Goal: Task Accomplishment & Management: Complete application form

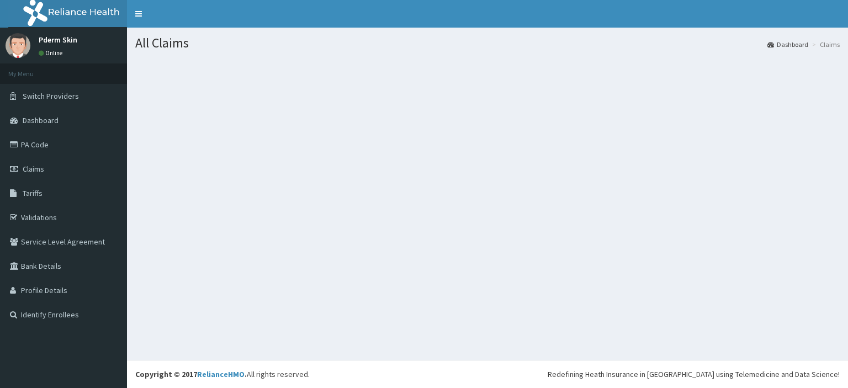
click at [188, 89] on section at bounding box center [487, 119] width 721 height 138
click at [56, 151] on link "PA Code" at bounding box center [63, 144] width 127 height 24
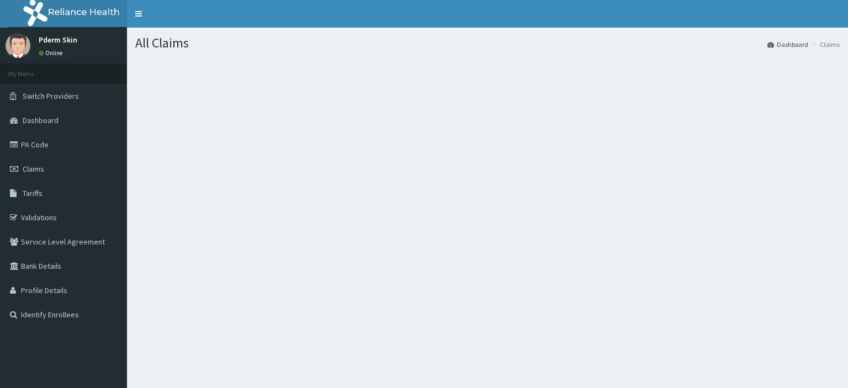
click at [41, 176] on link "Claims" at bounding box center [63, 169] width 127 height 24
click at [42, 147] on link "PA Code" at bounding box center [63, 144] width 127 height 24
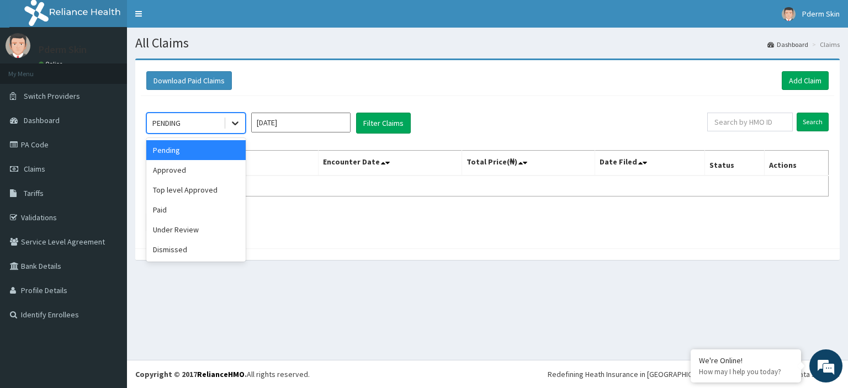
click at [233, 122] on icon at bounding box center [235, 124] width 7 height 4
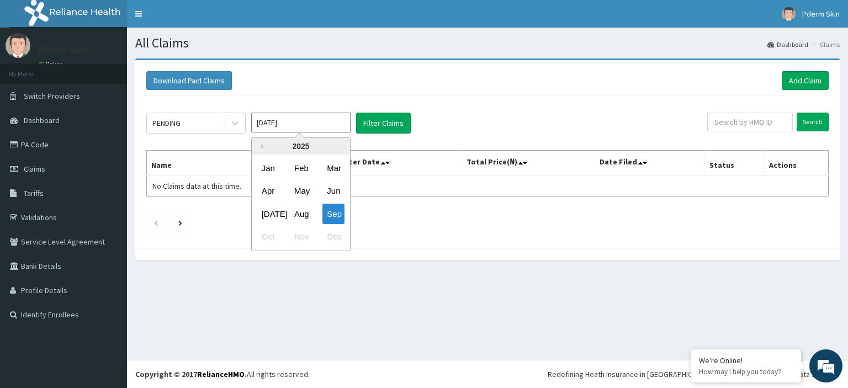
click at [293, 124] on input "Sep 2025" at bounding box center [300, 123] width 99 height 20
click at [308, 210] on div "Aug" at bounding box center [301, 214] width 22 height 20
type input "Aug 2025"
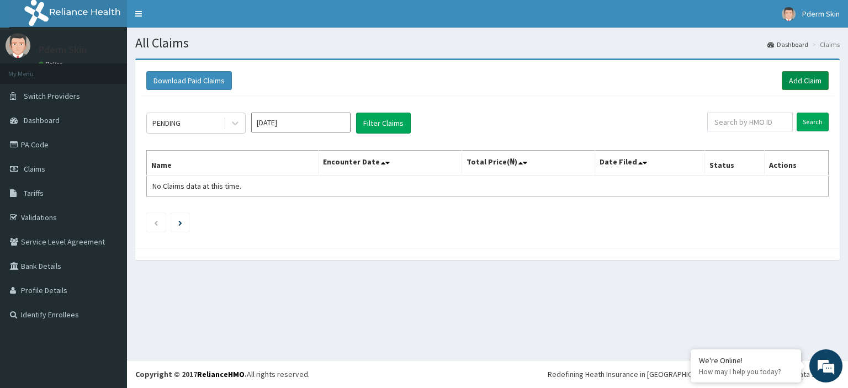
click at [801, 81] on link "Add Claim" at bounding box center [804, 80] width 47 height 19
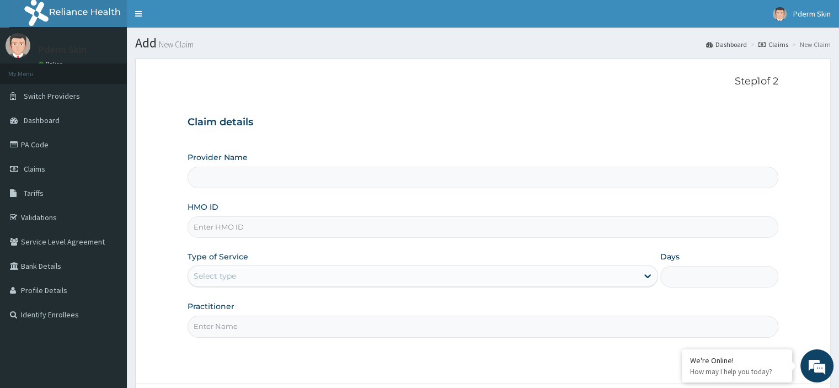
type input "Pderm Skin"
type input "1"
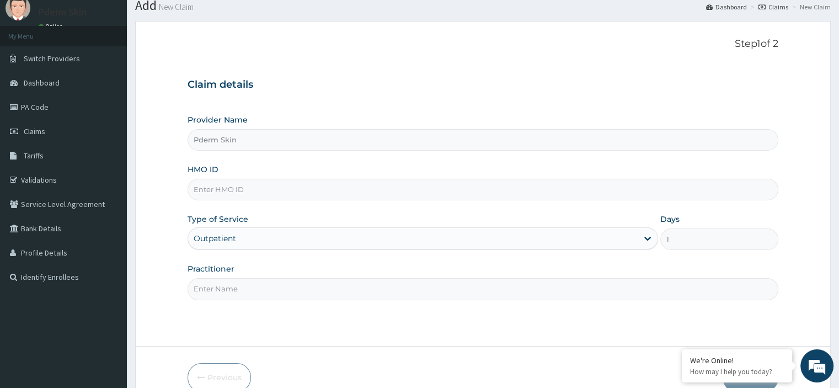
scroll to position [13, 0]
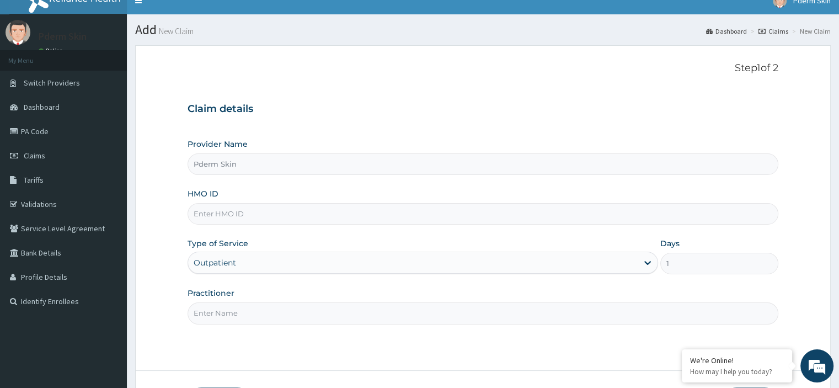
click at [347, 214] on input "HMO ID" at bounding box center [483, 214] width 590 height 22
click at [93, 134] on link "PA Code" at bounding box center [63, 131] width 127 height 24
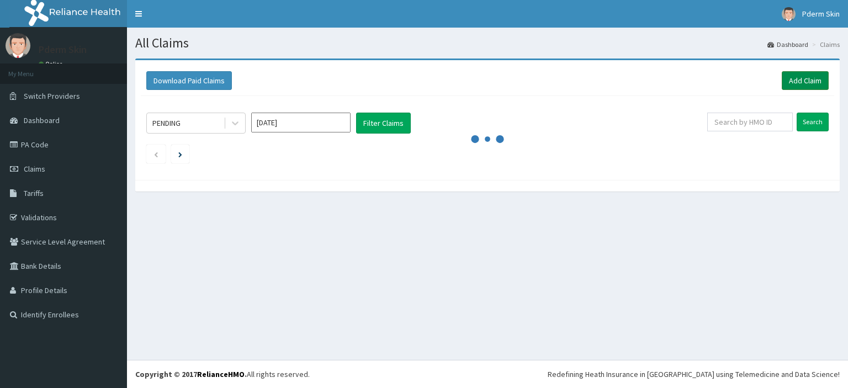
click at [804, 84] on link "Add Claim" at bounding box center [804, 80] width 47 height 19
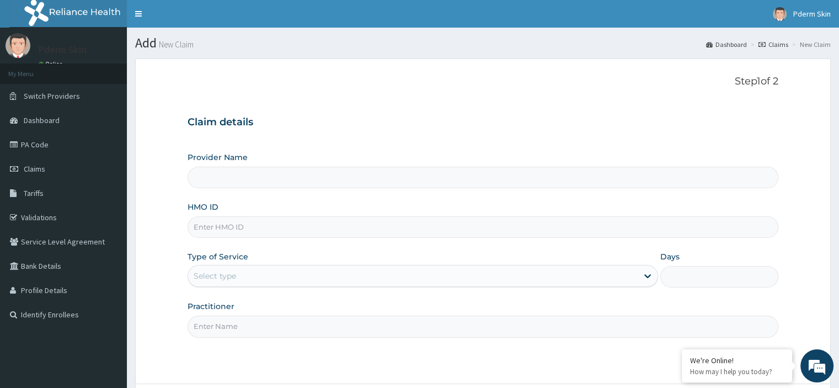
click at [267, 227] on input "HMO ID" at bounding box center [483, 227] width 590 height 22
type input "Pderm Skin"
type input "1"
type input "LGL/10033/B"
click at [648, 271] on div "Outpatient" at bounding box center [423, 276] width 471 height 22
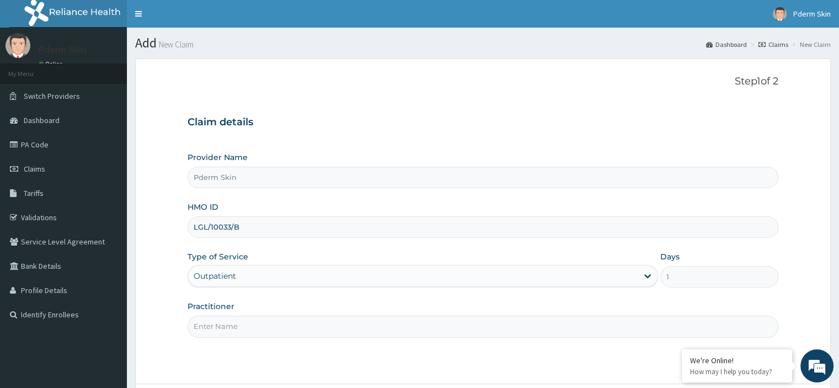
click at [647, 273] on div "Outpatient" at bounding box center [423, 276] width 471 height 22
click at [649, 274] on div "Outpatient" at bounding box center [423, 276] width 471 height 22
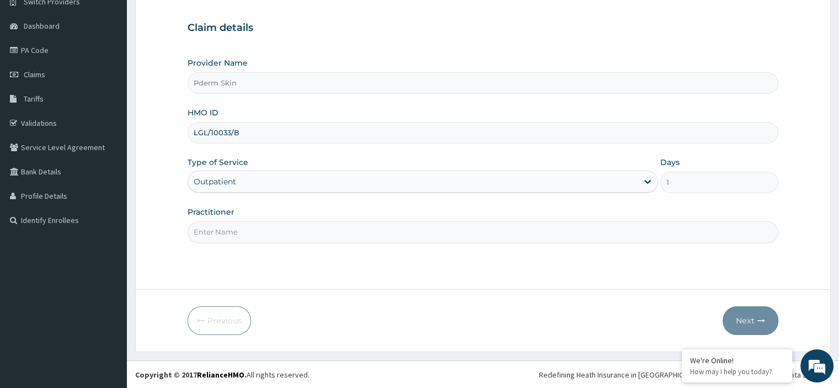
click at [457, 233] on input "Practitioner" at bounding box center [483, 232] width 590 height 22
click at [648, 180] on div "Outpatient" at bounding box center [423, 182] width 471 height 22
click at [334, 185] on div "Outpatient" at bounding box center [423, 182] width 471 height 22
click at [218, 178] on div "Outpatient" at bounding box center [423, 182] width 471 height 22
click at [347, 226] on input "Practitioner" at bounding box center [483, 232] width 590 height 22
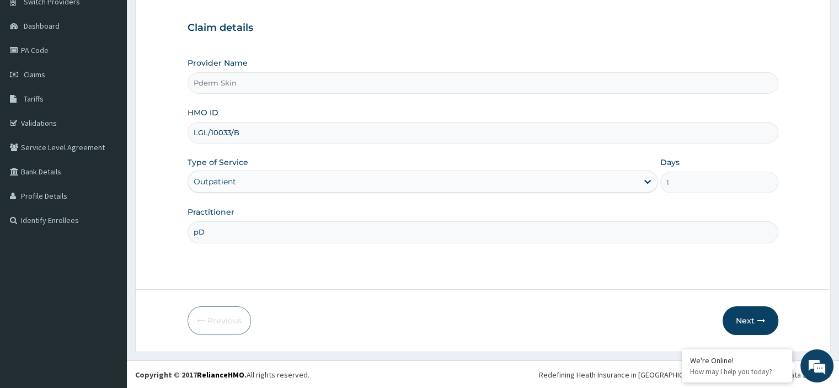
type input "p"
type input "Pderm Skin"
click at [755, 313] on button "Next" at bounding box center [751, 320] width 56 height 29
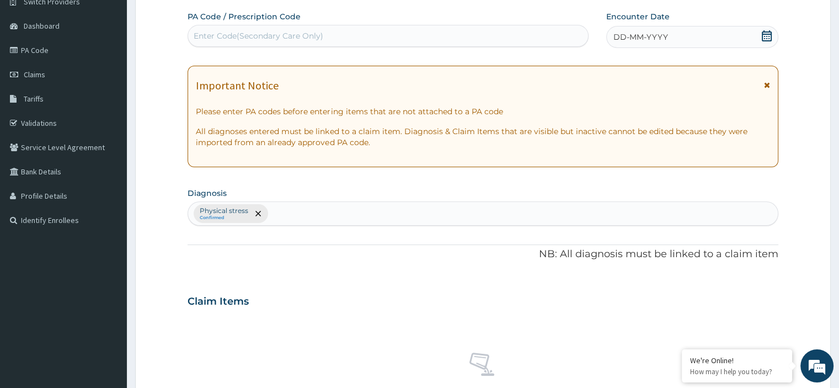
click at [410, 33] on div "Enter Code(Secondary Care Only)" at bounding box center [388, 36] width 400 height 18
type input "PA/1AEE25"
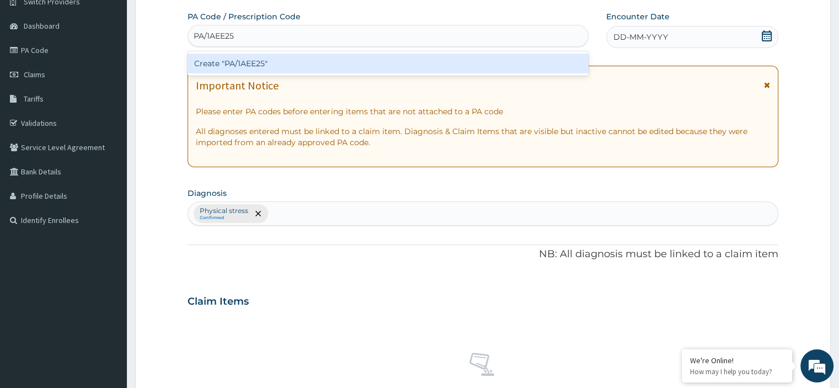
click at [387, 61] on div "Create "PA/1AEE25"" at bounding box center [388, 64] width 401 height 20
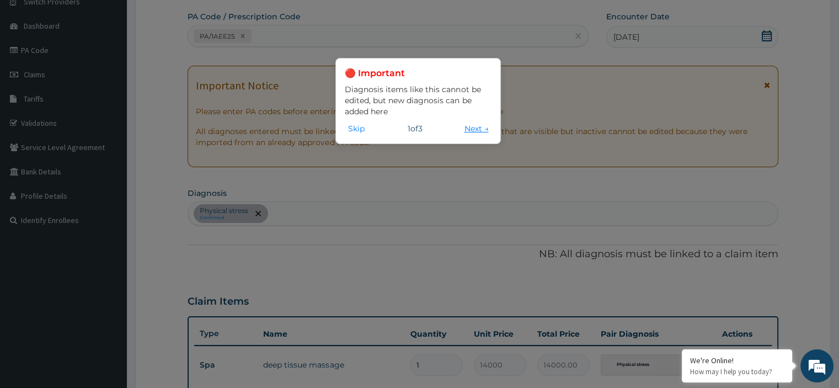
click at [462, 130] on button "Next →" at bounding box center [476, 129] width 31 height 12
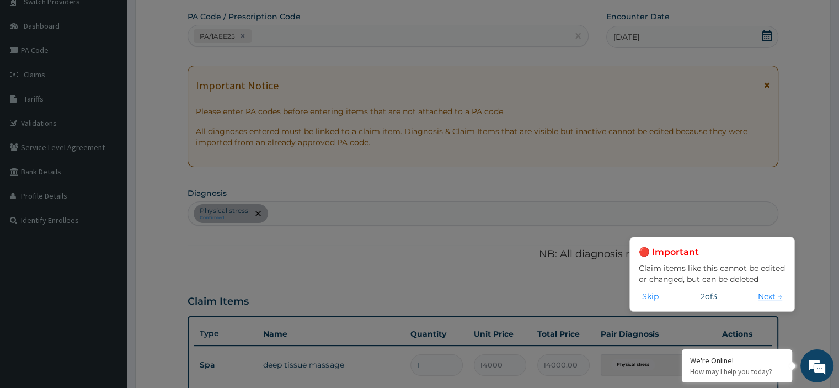
click at [765, 293] on button "Next →" at bounding box center [770, 296] width 31 height 12
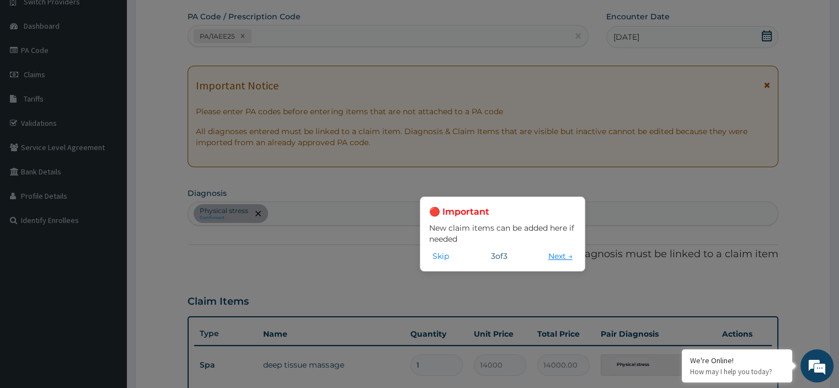
click at [564, 257] on button "Next →" at bounding box center [560, 256] width 31 height 12
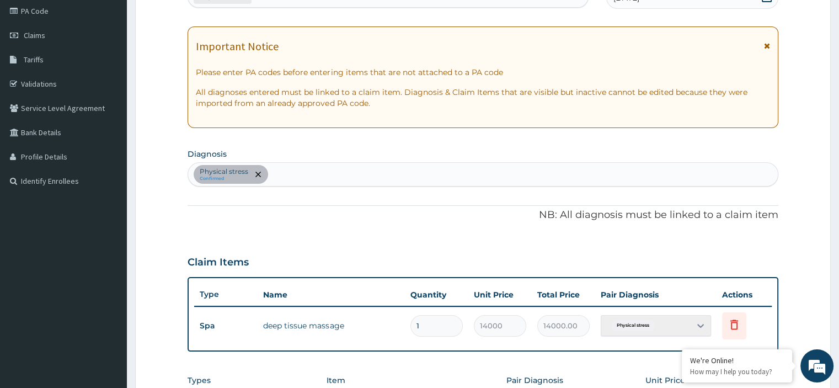
scroll to position [36, 0]
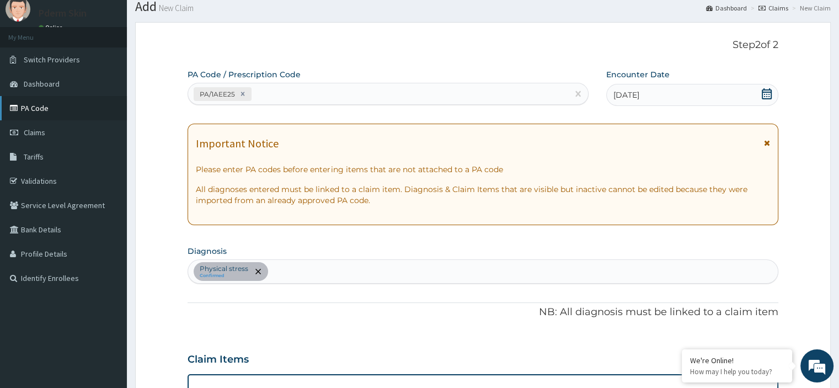
click at [47, 104] on link "PA Code" at bounding box center [63, 108] width 127 height 24
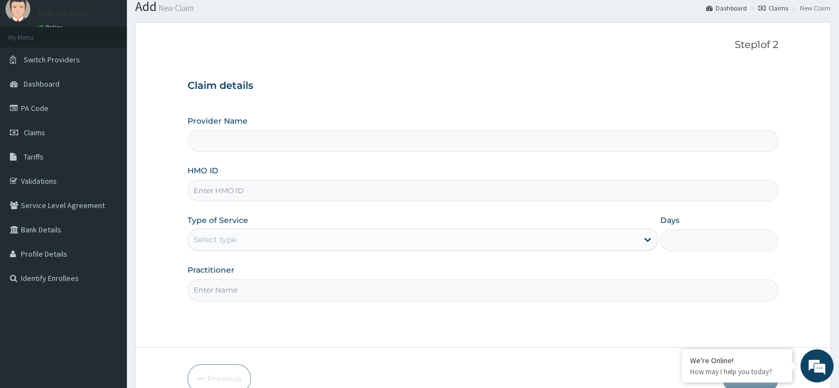
type input "Pderm Skin"
type input "1"
click at [238, 187] on input "HMO ID" at bounding box center [483, 191] width 590 height 22
type input "LGL/10033/B"
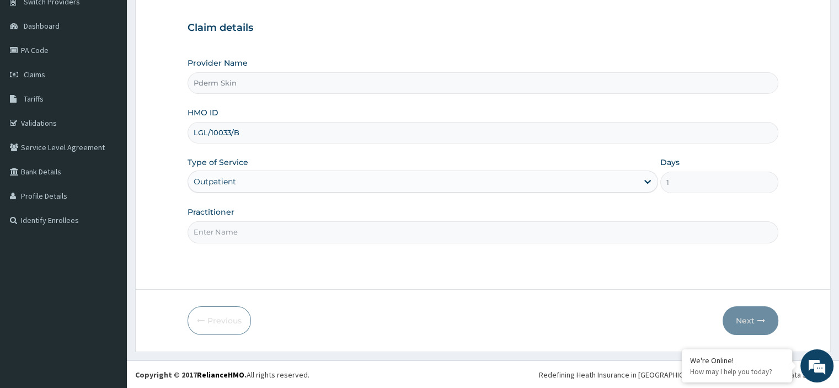
click at [461, 236] on input "Practitioner" at bounding box center [483, 232] width 590 height 22
type input "p"
type input "Pderm Skin"
click at [729, 324] on button "Next" at bounding box center [751, 320] width 56 height 29
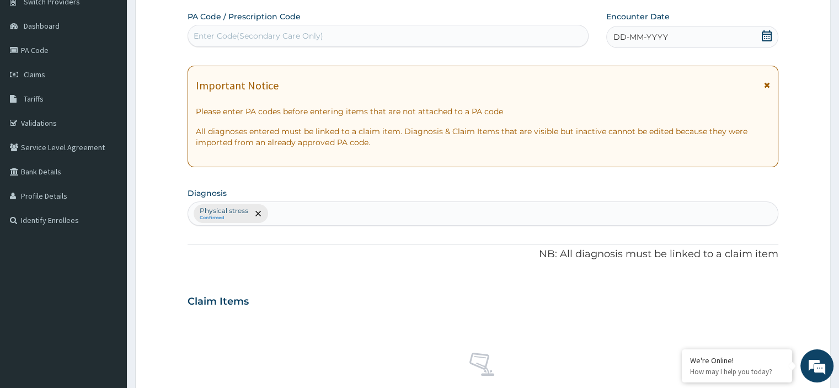
click at [424, 36] on div "Enter Code(Secondary Care Only)" at bounding box center [388, 36] width 400 height 18
type input "PA/1AEE25"
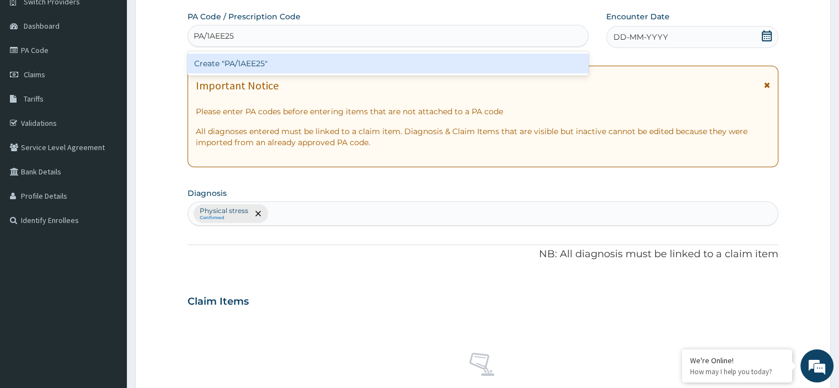
click at [422, 63] on div "Create "PA/1AEE25"" at bounding box center [388, 64] width 401 height 20
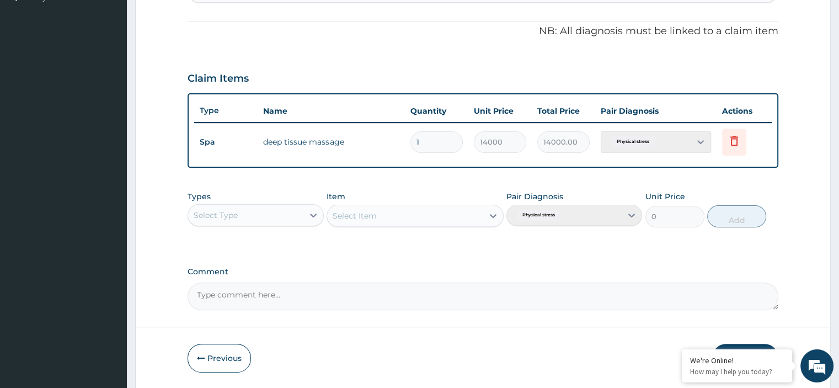
scroll to position [353, 0]
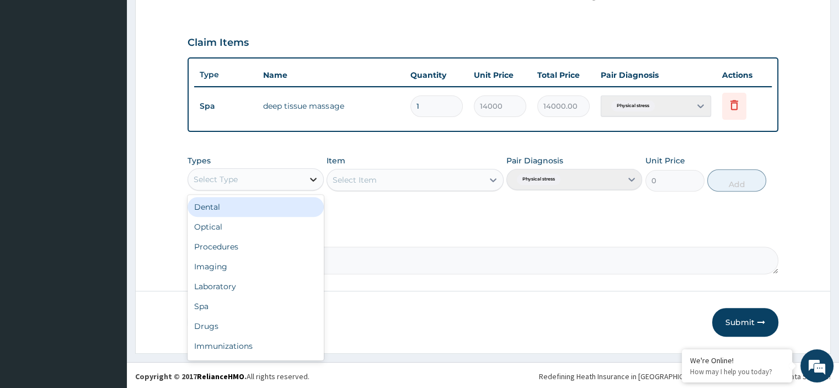
click at [308, 175] on icon at bounding box center [313, 179] width 11 height 11
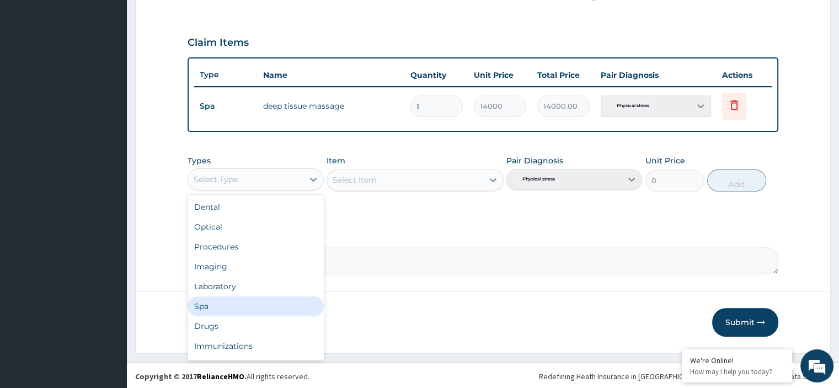
click at [221, 304] on div "Spa" at bounding box center [256, 306] width 136 height 20
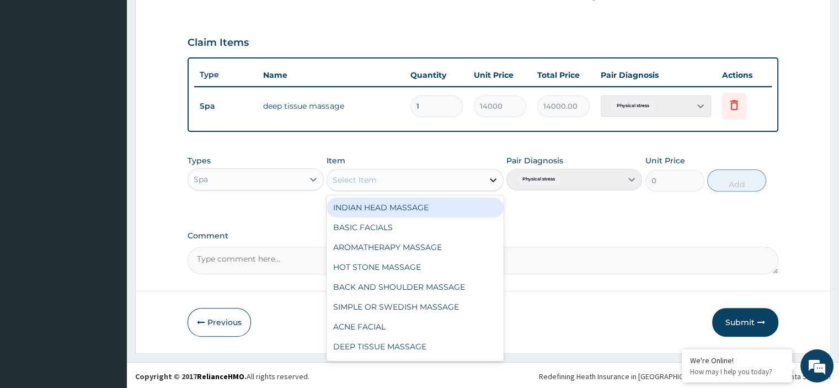
click at [493, 177] on icon at bounding box center [493, 179] width 11 height 11
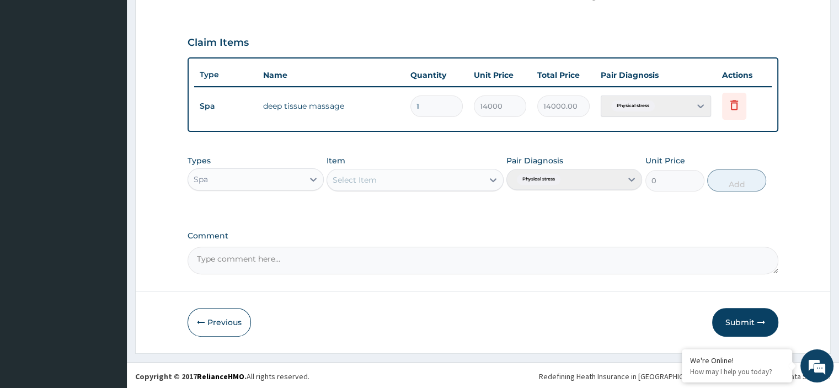
click at [567, 247] on textarea "Comment" at bounding box center [483, 261] width 590 height 28
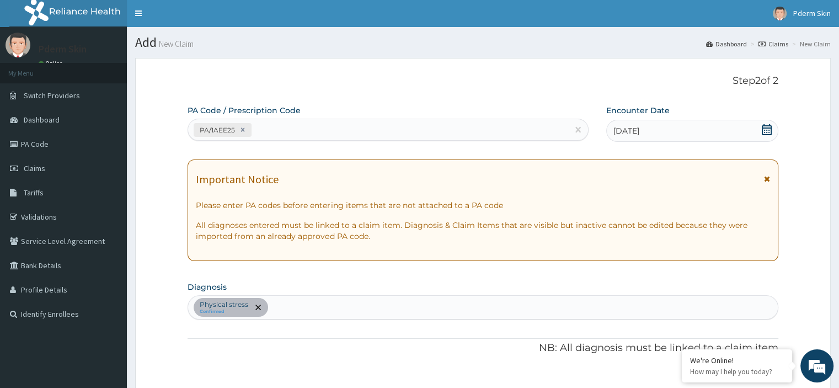
scroll to position [0, 0]
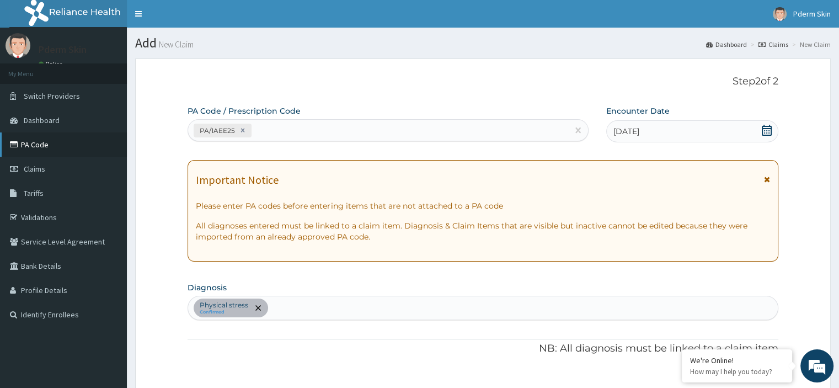
click at [57, 145] on link "PA Code" at bounding box center [63, 144] width 127 height 24
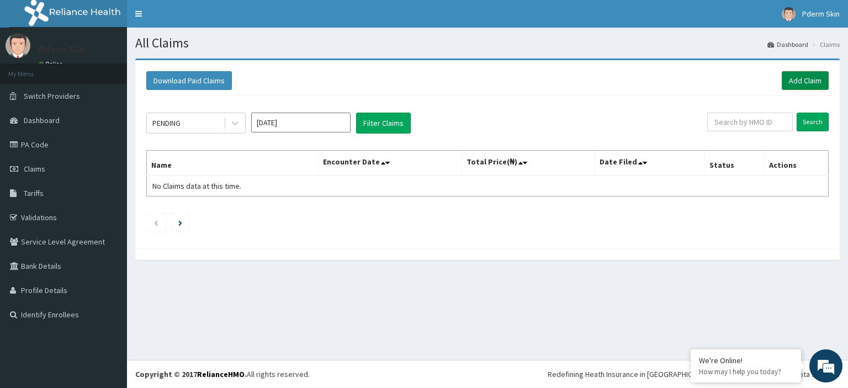
click at [805, 75] on link "Add Claim" at bounding box center [804, 80] width 47 height 19
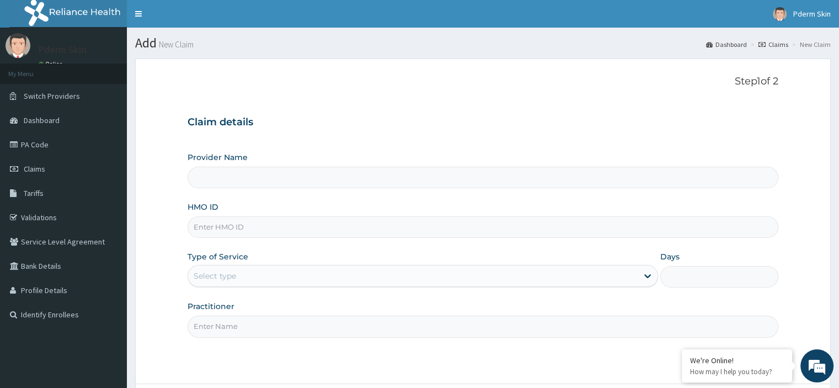
type input "Pderm Skin"
type input "1"
click at [366, 231] on input "HMO ID" at bounding box center [483, 227] width 590 height 22
type input "LGL/10033/B"
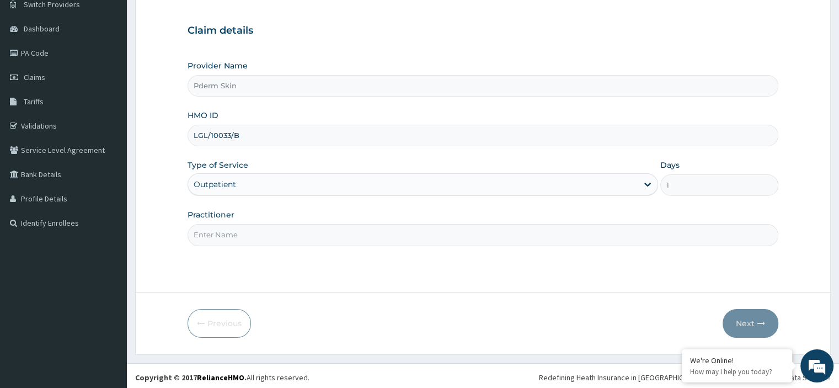
scroll to position [94, 0]
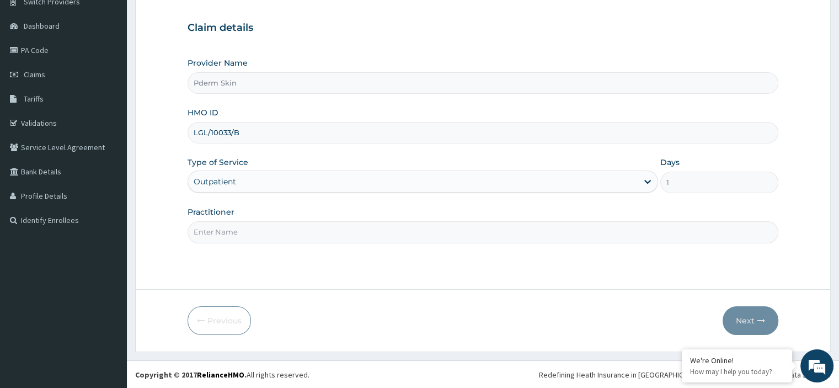
click at [417, 238] on input "Practitioner" at bounding box center [483, 232] width 590 height 22
type input "p"
type input "PDERM SKIN"
click at [751, 315] on button "Next" at bounding box center [751, 320] width 56 height 29
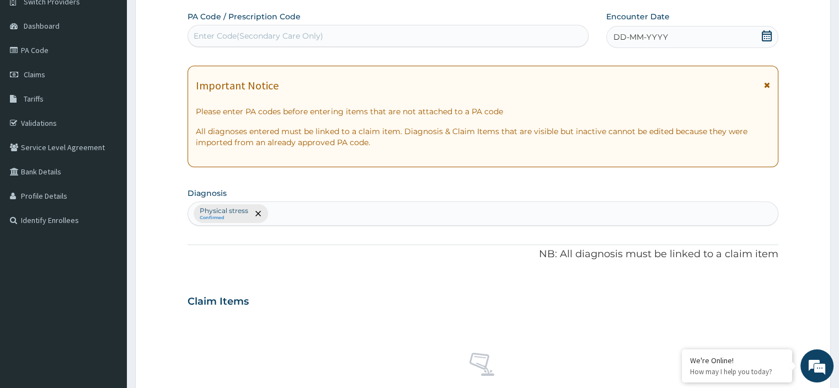
click at [449, 36] on div "Enter Code(Secondary Care Only)" at bounding box center [388, 36] width 400 height 18
paste input "PA/1AEE25"
type input "PA/1AEE25"
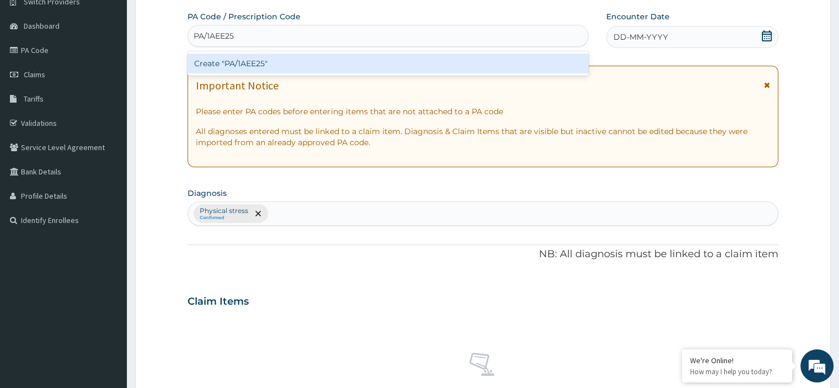
click at [461, 71] on div "Create "PA/1AEE25"" at bounding box center [388, 64] width 401 height 20
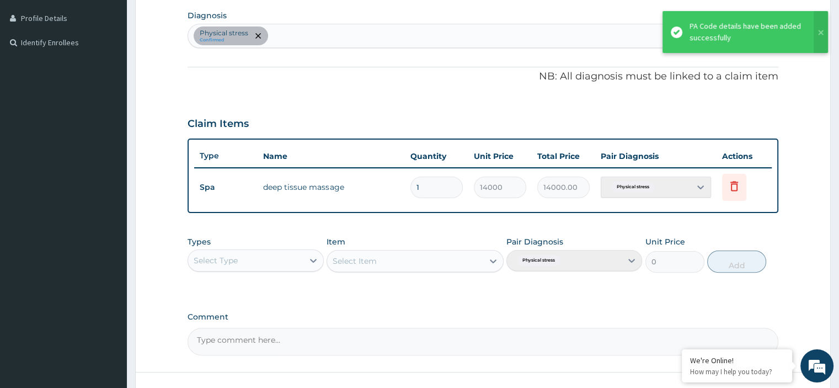
scroll to position [353, 0]
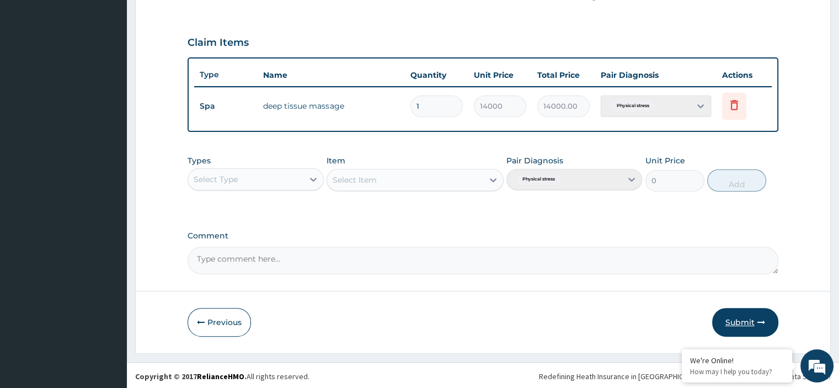
click at [742, 314] on button "Submit" at bounding box center [745, 322] width 66 height 29
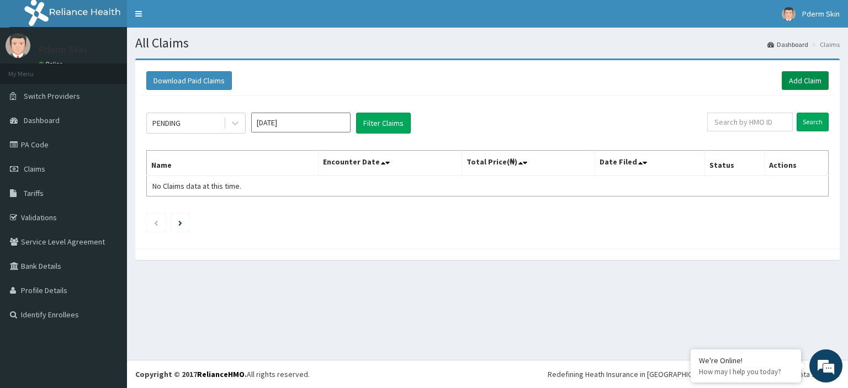
click at [801, 84] on link "Add Claim" at bounding box center [804, 80] width 47 height 19
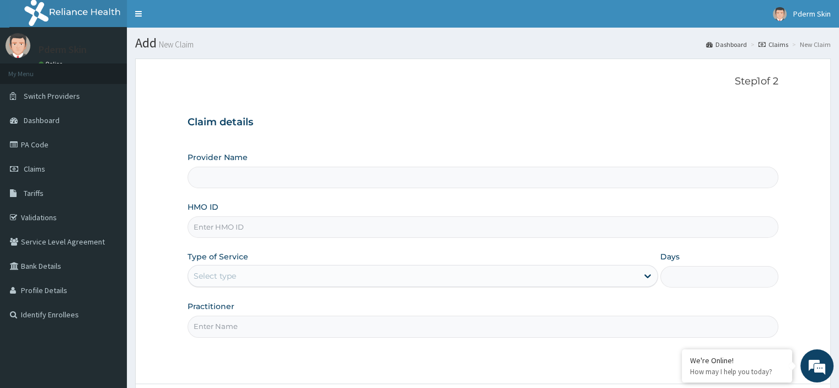
click at [256, 223] on input "HMO ID" at bounding box center [483, 227] width 590 height 22
type input "Pderm Skin"
type input "1"
type input "ENP/10036/F"
click at [415, 327] on input "Practitioner" at bounding box center [483, 327] width 590 height 22
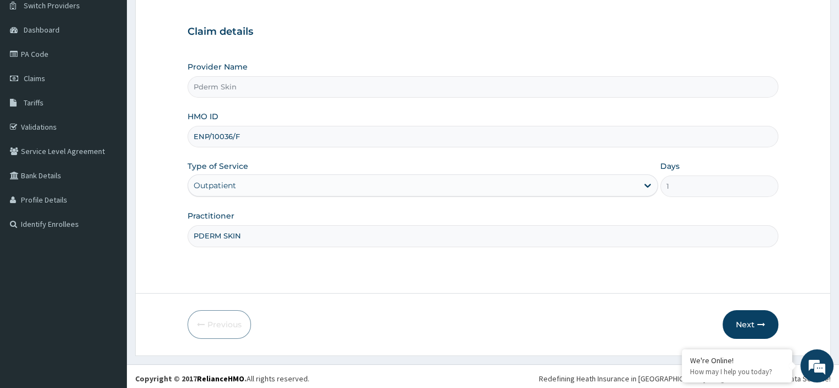
scroll to position [92, 0]
type input "PDERM SKIN"
click at [759, 313] on button "Next" at bounding box center [751, 322] width 56 height 29
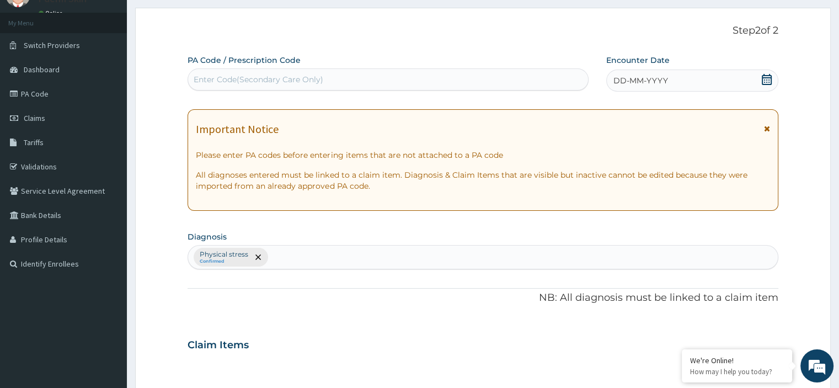
scroll to position [51, 0]
click at [477, 76] on div "Enter Code(Secondary Care Only)" at bounding box center [388, 80] width 400 height 18
type input "PA/E6EDAF"
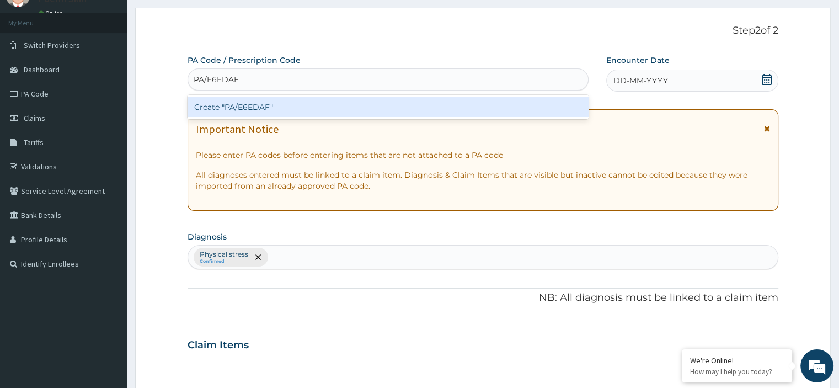
click at [544, 108] on div "Create "PA/E6EDAF"" at bounding box center [388, 107] width 401 height 20
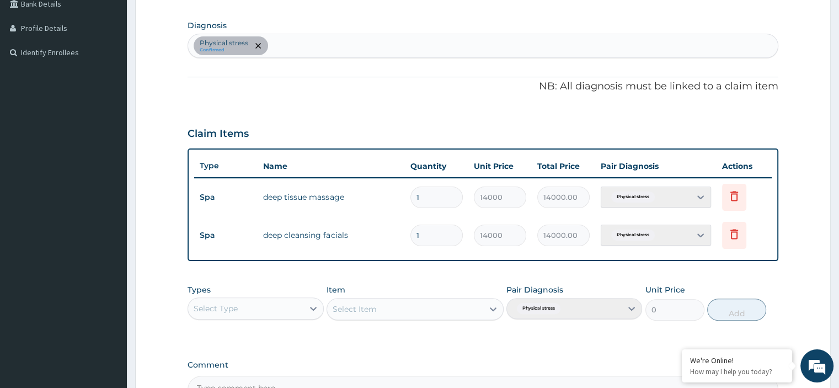
scroll to position [391, 0]
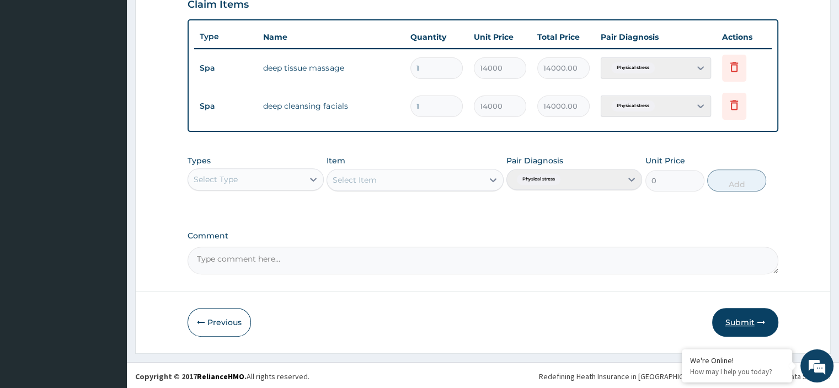
click at [746, 316] on button "Submit" at bounding box center [745, 322] width 66 height 29
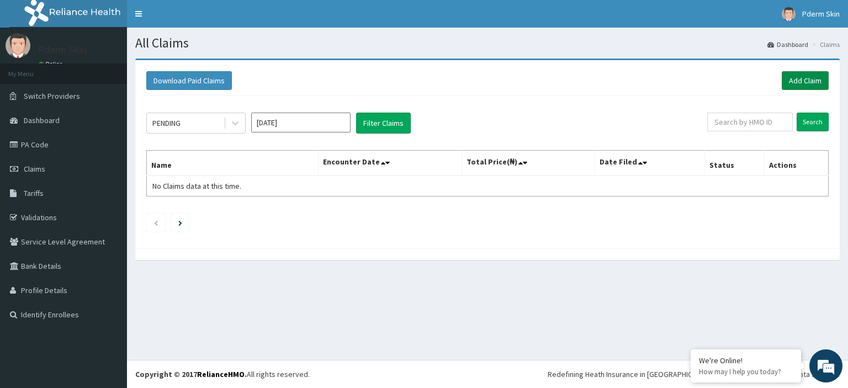
click at [800, 79] on link "Add Claim" at bounding box center [804, 80] width 47 height 19
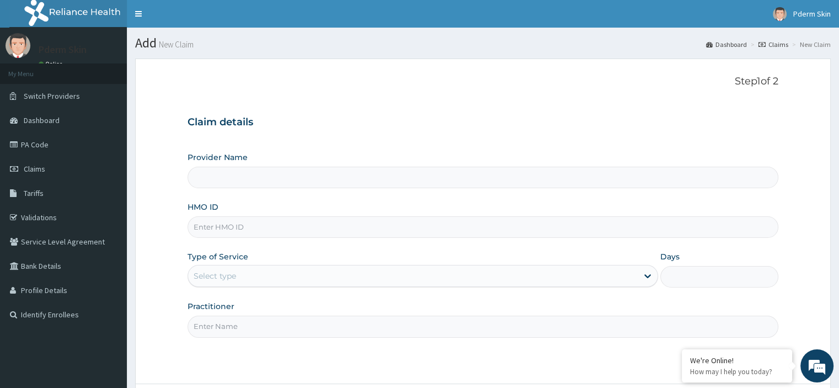
click at [353, 229] on input "HMO ID" at bounding box center [483, 227] width 590 height 22
type input "Pderm Skin"
type input "1"
type input "ENP/10036/B"
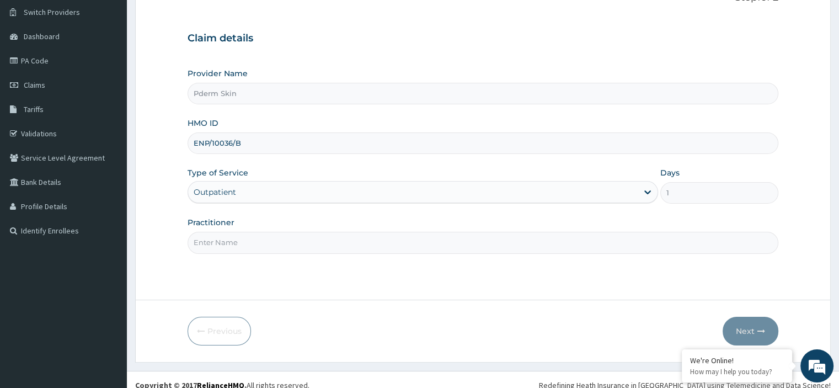
scroll to position [84, 0]
click at [515, 236] on input "Practitioner" at bounding box center [483, 243] width 590 height 22
type input "PDERM SKIN"
click at [749, 327] on button "Next" at bounding box center [751, 331] width 56 height 29
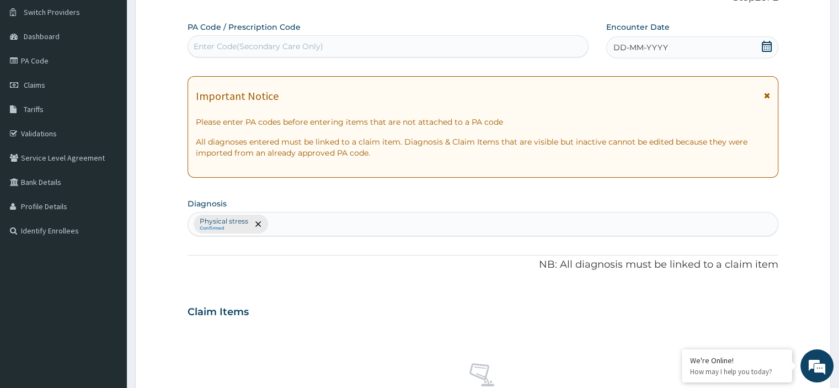
click at [489, 46] on div "Enter Code(Secondary Care Only)" at bounding box center [388, 47] width 400 height 18
type input "PA/ACC178"
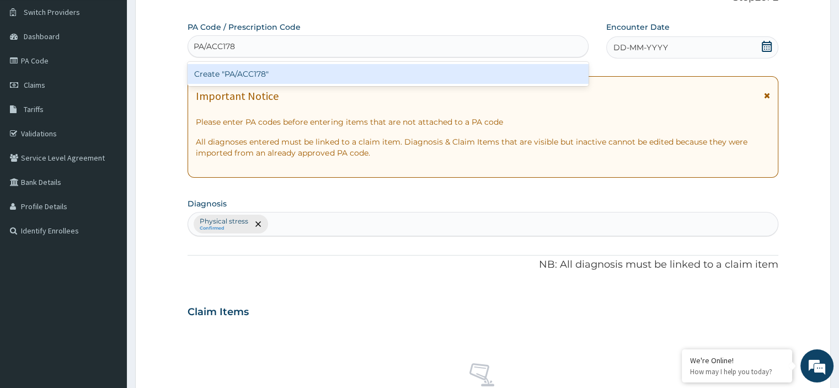
click at [460, 73] on div "Create "PA/ACC178"" at bounding box center [388, 74] width 401 height 20
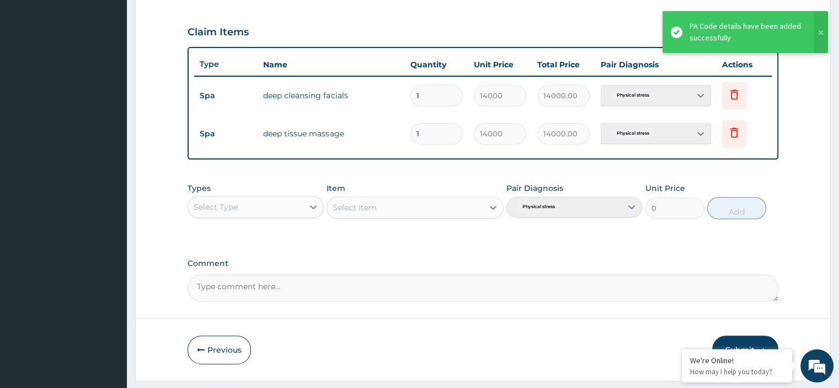
scroll to position [365, 0]
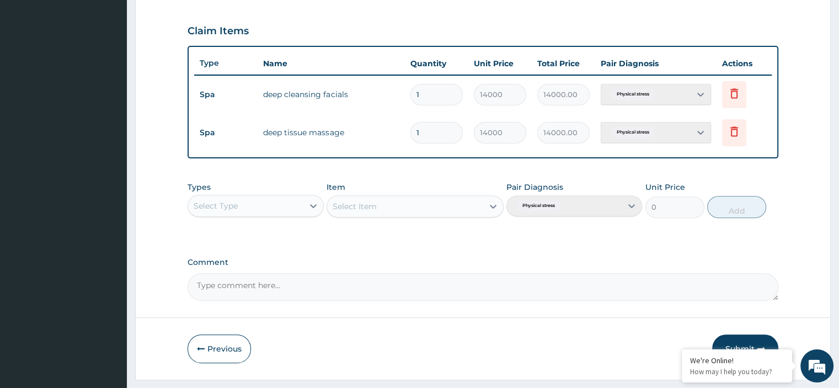
click at [746, 342] on button "Submit" at bounding box center [745, 348] width 66 height 29
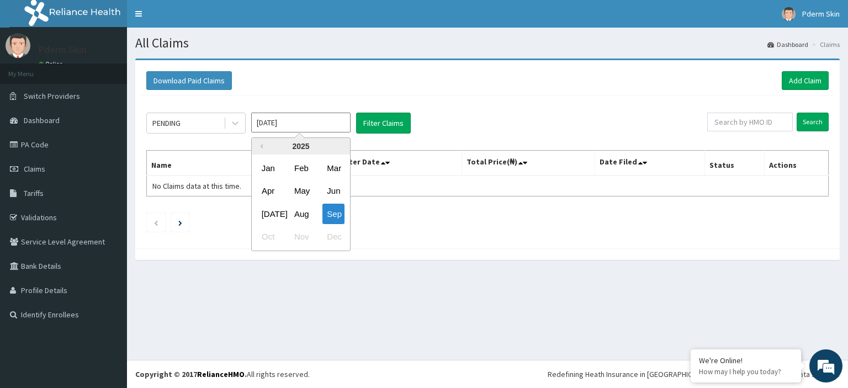
click at [296, 117] on input "[DATE]" at bounding box center [300, 123] width 99 height 20
click at [306, 209] on div "Aug" at bounding box center [301, 214] width 22 height 20
type input "Aug 2025"
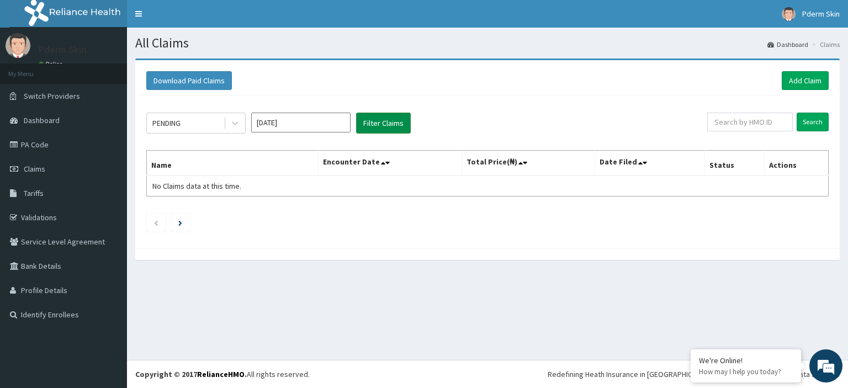
click at [363, 124] on button "Filter Claims" at bounding box center [383, 123] width 55 height 21
click at [375, 119] on button "Filter Claims" at bounding box center [383, 123] width 55 height 21
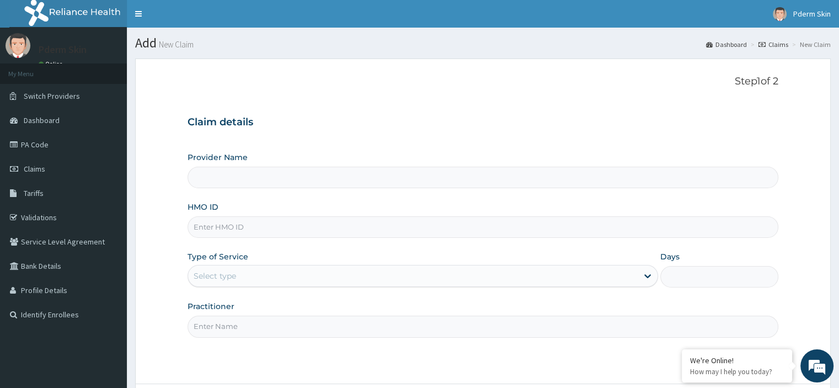
type input "Pderm Skin"
type input "1"
click at [316, 227] on input "HMO ID" at bounding box center [483, 227] width 590 height 22
click at [239, 226] on input "HMO ID" at bounding box center [483, 227] width 590 height 22
type input "DCO/10008/B"
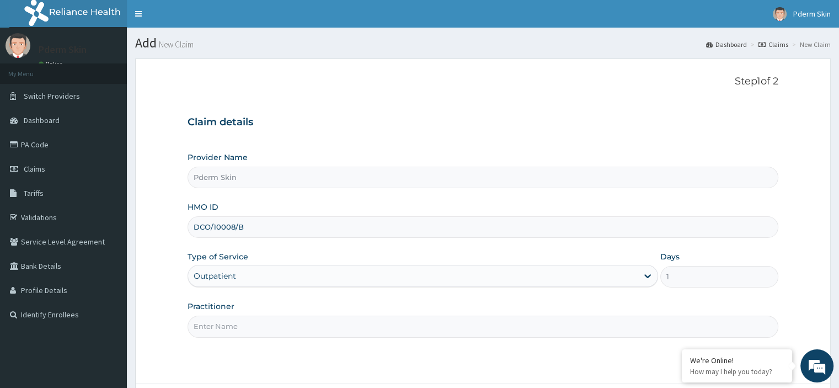
click at [274, 328] on input "Practitioner" at bounding box center [483, 327] width 590 height 22
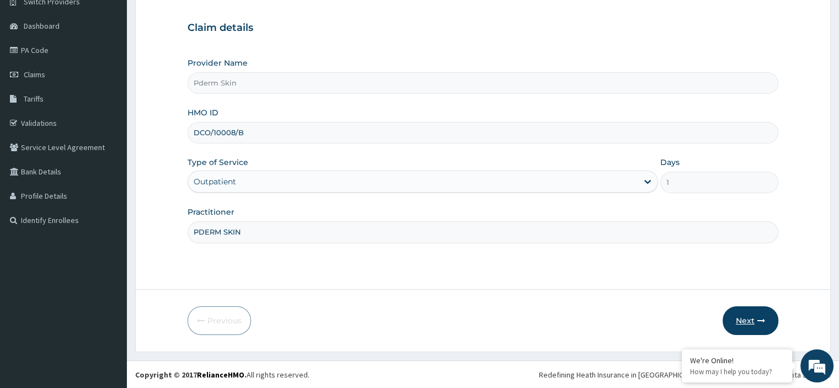
type input "PDERM SKIN"
click at [754, 317] on button "Next" at bounding box center [751, 320] width 56 height 29
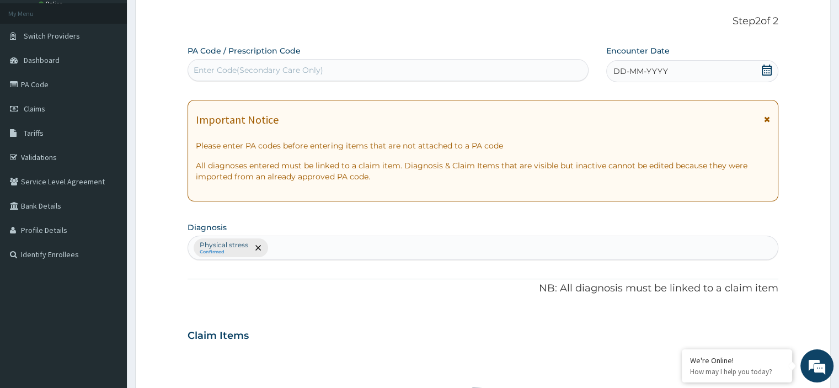
scroll to position [60, 0]
click at [356, 73] on div "Enter Code(Secondary Care Only)" at bounding box center [388, 71] width 400 height 18
click at [201, 71] on input "DA/DF1CC9" at bounding box center [216, 70] width 45 height 11
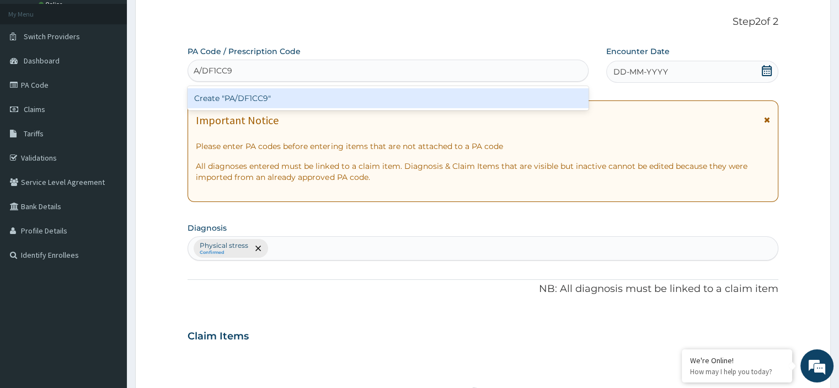
type input "PA/DF1CC9"
click at [249, 98] on div "Create "PA/DF1CC9"" at bounding box center [388, 98] width 401 height 20
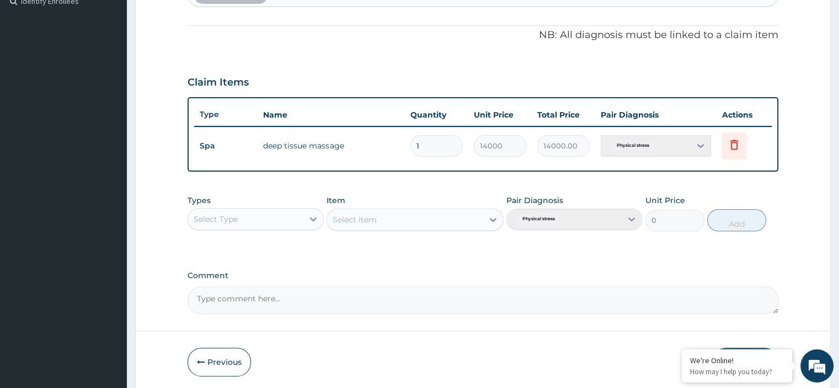
scroll to position [353, 0]
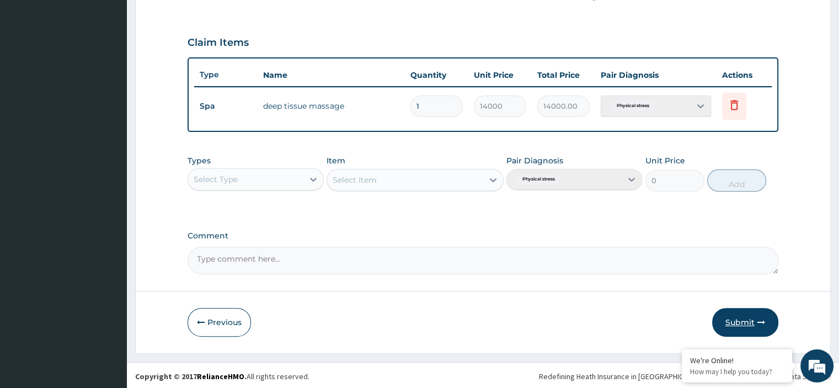
click at [755, 321] on button "Submit" at bounding box center [745, 322] width 66 height 29
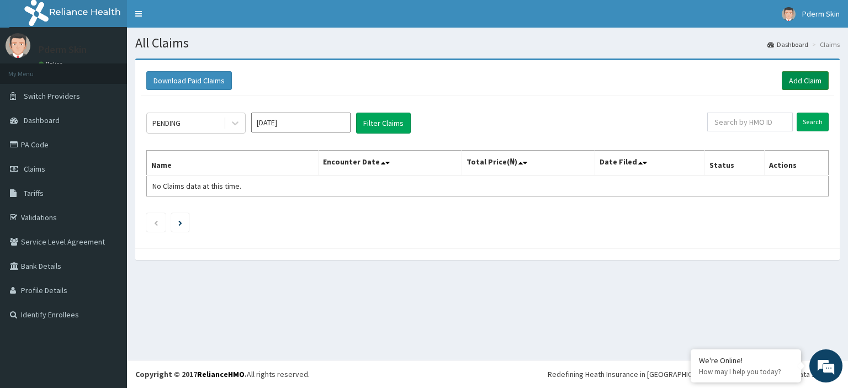
click at [797, 81] on link "Add Claim" at bounding box center [804, 80] width 47 height 19
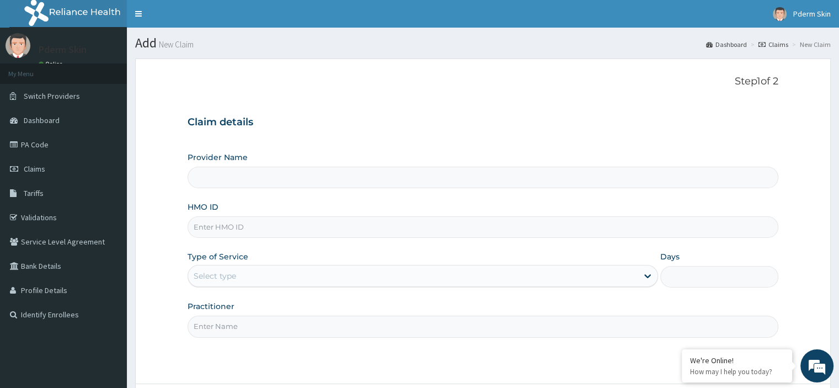
type input "Pderm Skin"
type input "1"
click at [423, 222] on input "HMO ID" at bounding box center [483, 227] width 590 height 22
type input "g"
type input "GOE/10003/A"
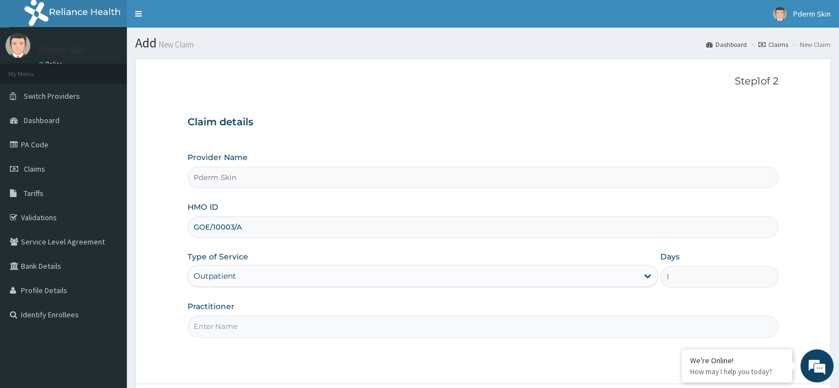
click at [300, 322] on input "Practitioner" at bounding box center [483, 327] width 590 height 22
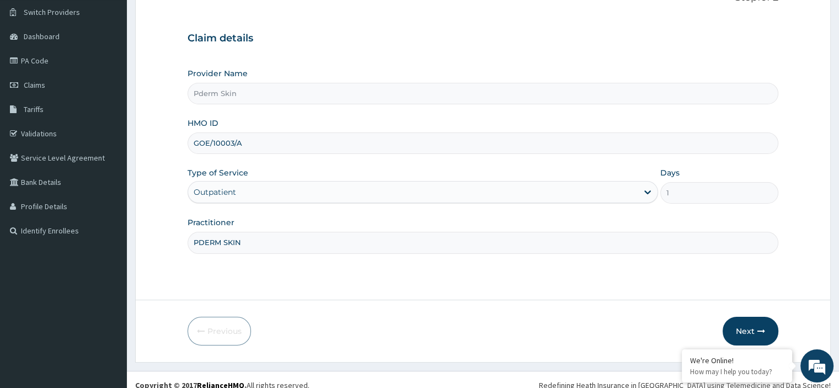
scroll to position [94, 0]
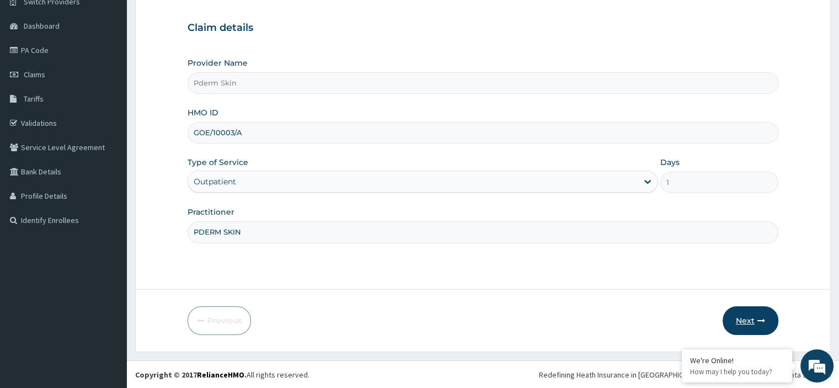
type input "PDERM SKIN"
click at [759, 323] on icon "button" at bounding box center [762, 321] width 8 height 8
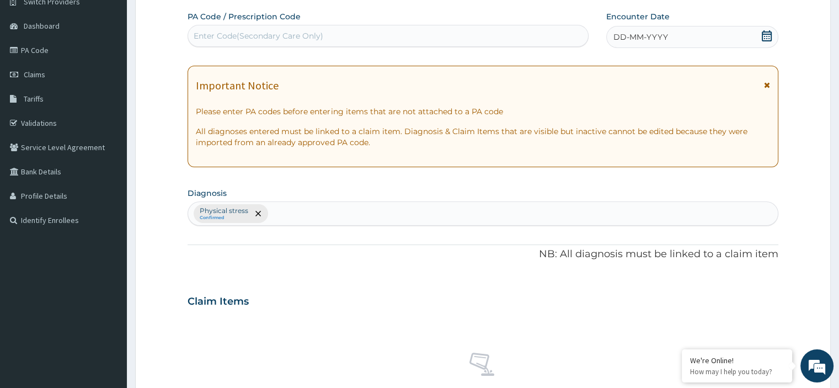
click at [398, 37] on div "Enter Code(Secondary Care Only)" at bounding box center [388, 36] width 400 height 18
type input "PA/963443"
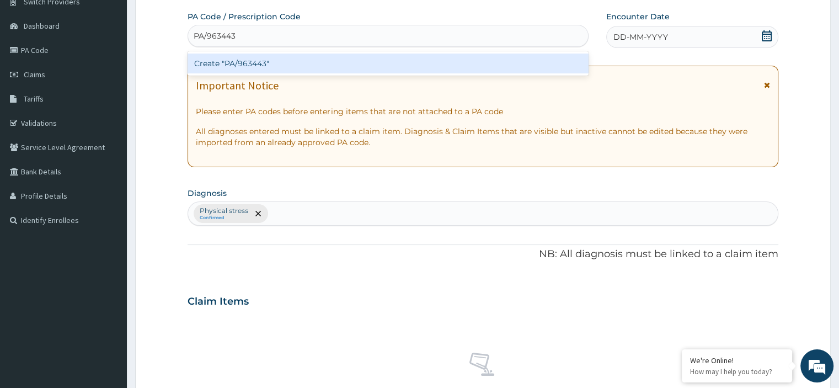
click at [386, 66] on div "Create "PA/963443"" at bounding box center [388, 64] width 401 height 20
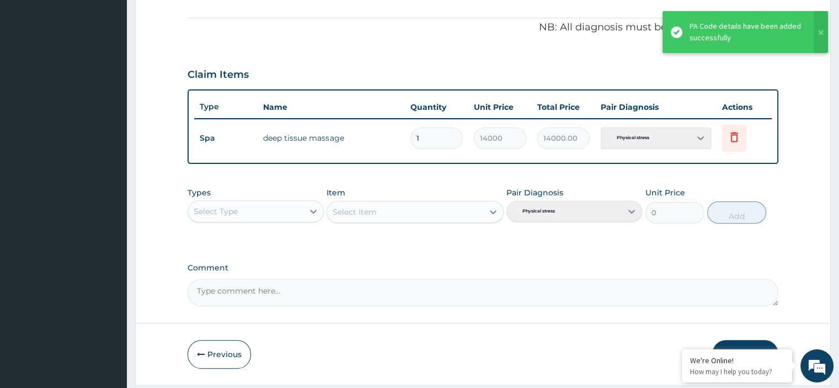
scroll to position [353, 0]
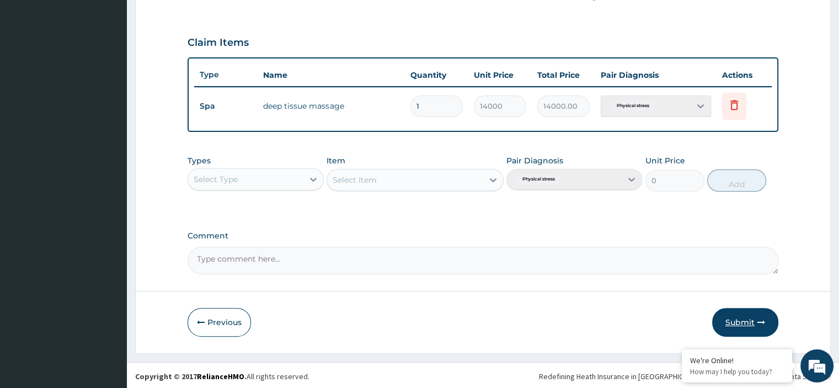
click at [752, 320] on button "Submit" at bounding box center [745, 322] width 66 height 29
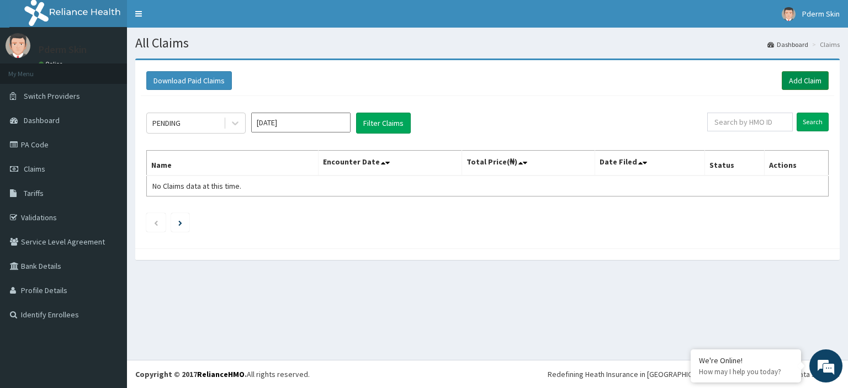
click at [808, 78] on link "Add Claim" at bounding box center [804, 80] width 47 height 19
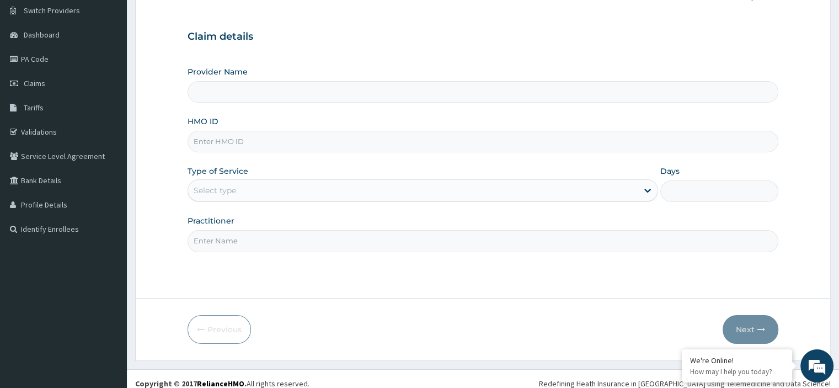
scroll to position [90, 0]
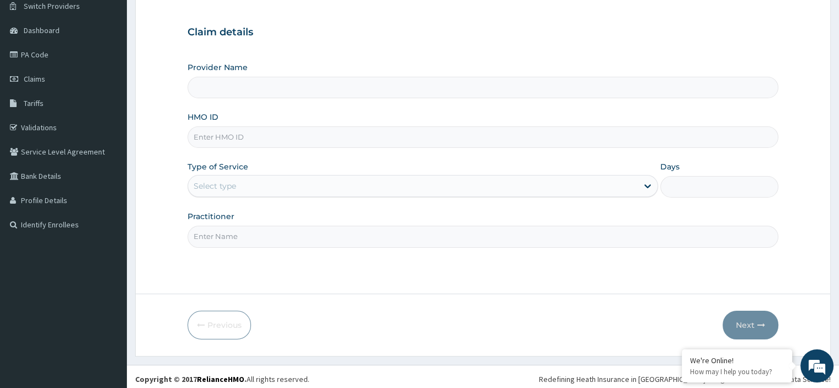
type input "Pderm Skin"
type input "1"
click at [407, 137] on input "HMO ID" at bounding box center [483, 137] width 590 height 22
type input "ENP/10036/D"
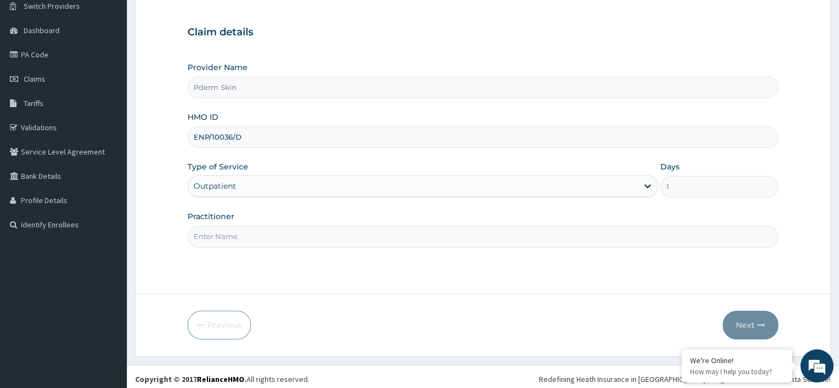
click at [296, 229] on input "Practitioner" at bounding box center [483, 237] width 590 height 22
type input "PDERM SKIN"
click at [742, 315] on button "Next" at bounding box center [751, 325] width 56 height 29
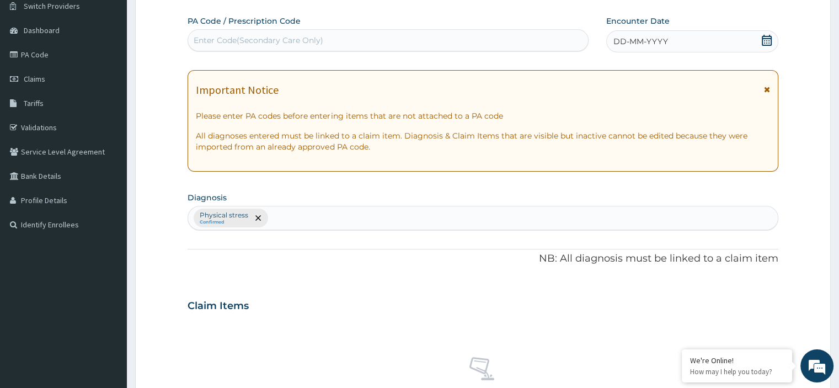
click at [537, 39] on div "Enter Code(Secondary Care Only)" at bounding box center [388, 40] width 400 height 18
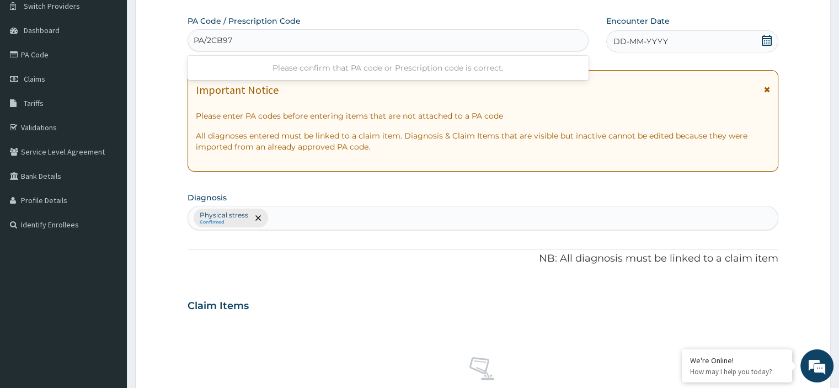
type input "PA/2CBC97"
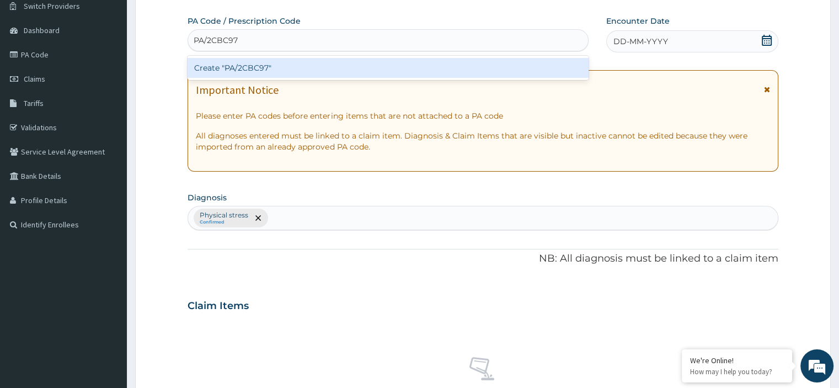
click at [528, 71] on div "Create "PA/2CBC97"" at bounding box center [388, 68] width 401 height 20
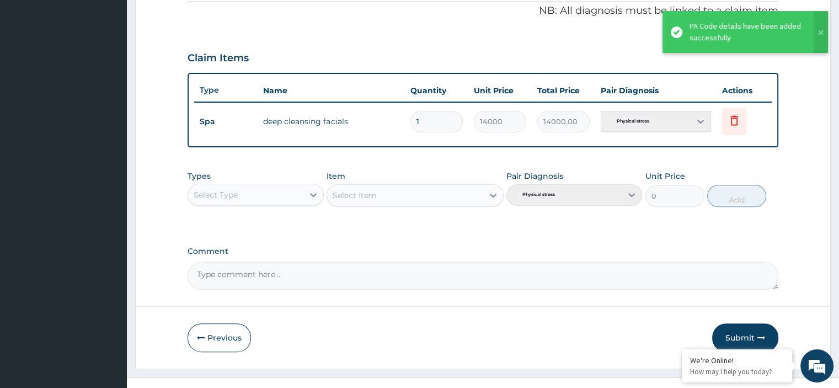
scroll to position [339, 0]
click at [753, 331] on button "Submit" at bounding box center [745, 336] width 66 height 29
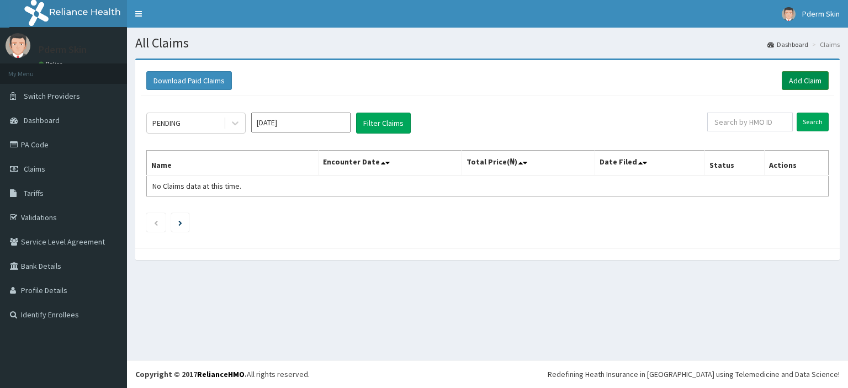
click at [806, 71] on link "Add Claim" at bounding box center [804, 80] width 47 height 19
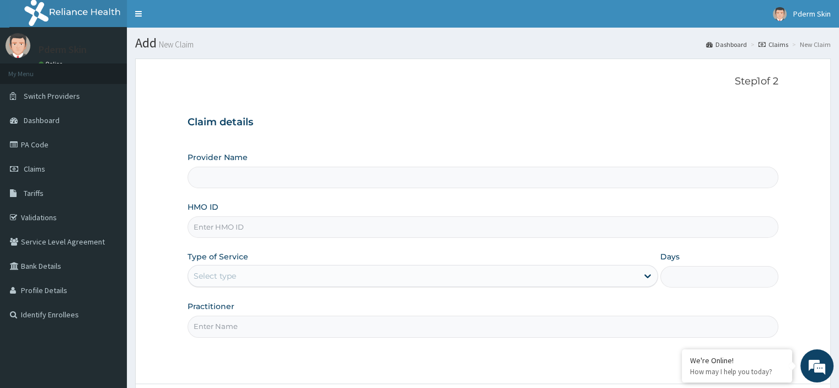
type input "Pderm Skin"
type input "1"
click at [665, 226] on input "HMO ID" at bounding box center [483, 227] width 590 height 22
type input "ENP/10036/D"
click at [617, 331] on input "Practitioner" at bounding box center [483, 327] width 590 height 22
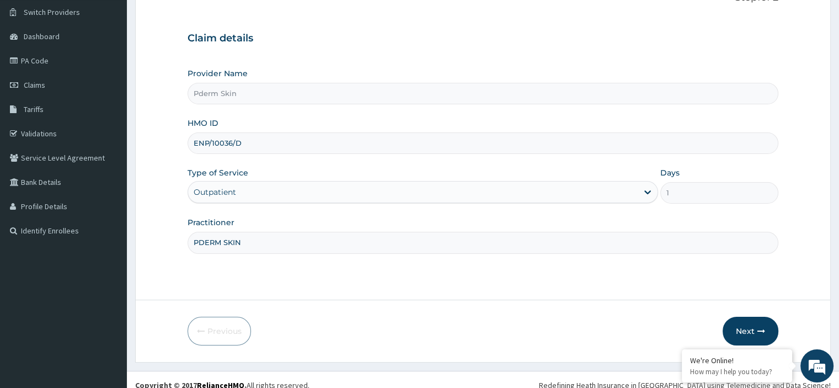
scroll to position [94, 0]
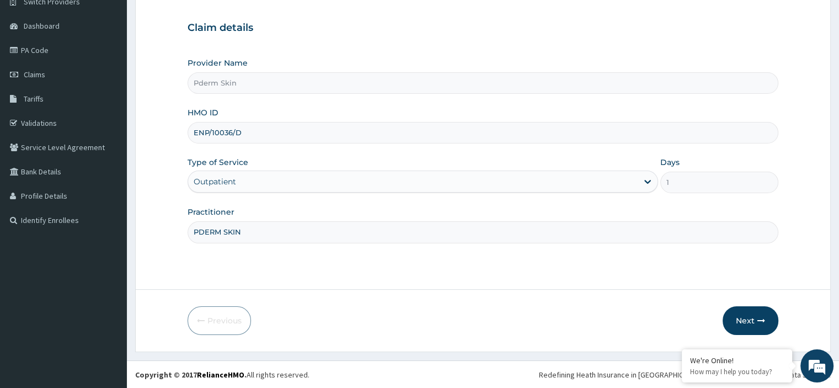
type input "PDERM SKIN"
click at [754, 307] on button "Next" at bounding box center [751, 320] width 56 height 29
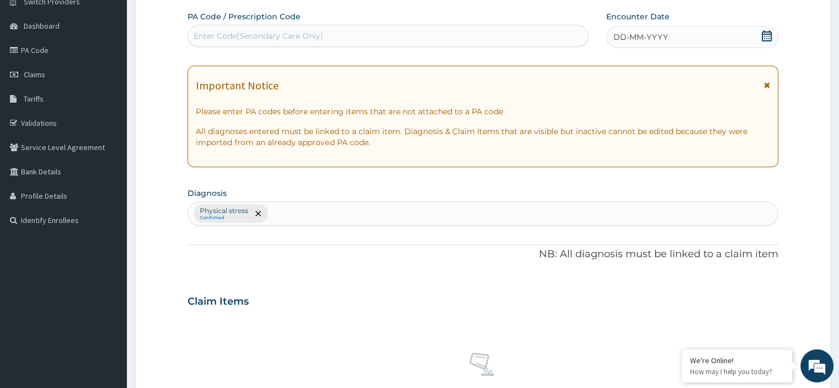
click at [496, 35] on div "Enter Code(Secondary Care Only)" at bounding box center [388, 36] width 400 height 18
type input "PA/56794F"
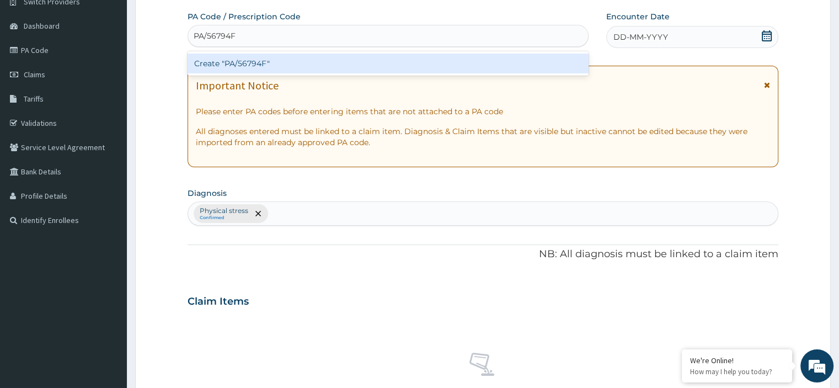
click at [483, 63] on div "Create "PA/56794F"" at bounding box center [388, 64] width 401 height 20
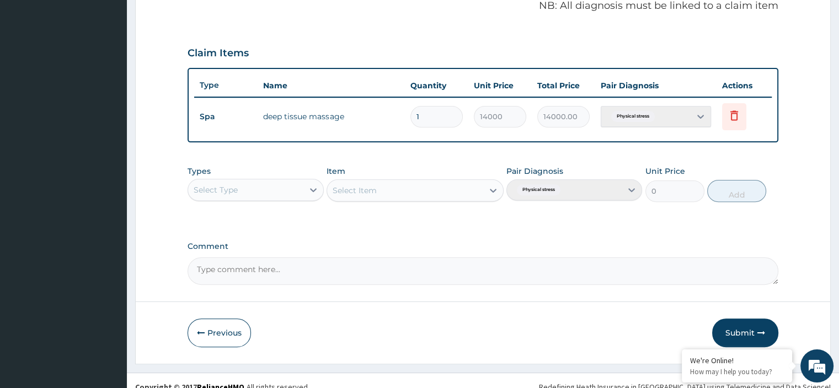
scroll to position [353, 0]
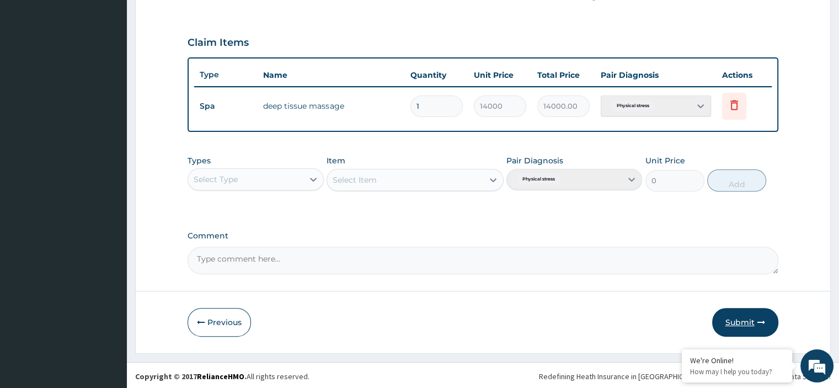
click at [758, 318] on icon "button" at bounding box center [762, 322] width 8 height 8
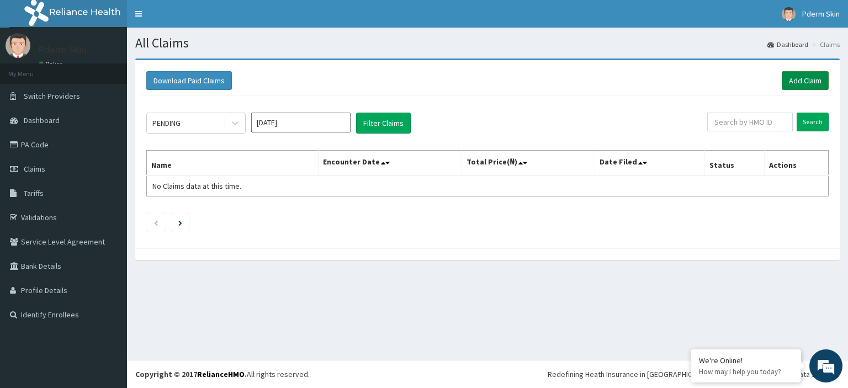
click at [803, 82] on link "Add Claim" at bounding box center [804, 80] width 47 height 19
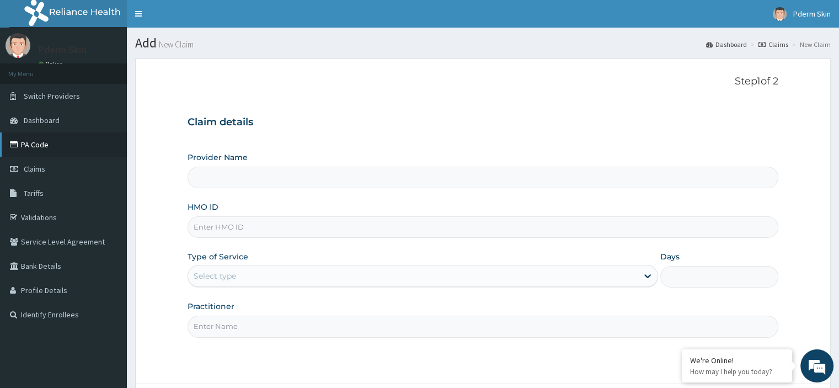
click at [44, 143] on link "PA Code" at bounding box center [63, 144] width 127 height 24
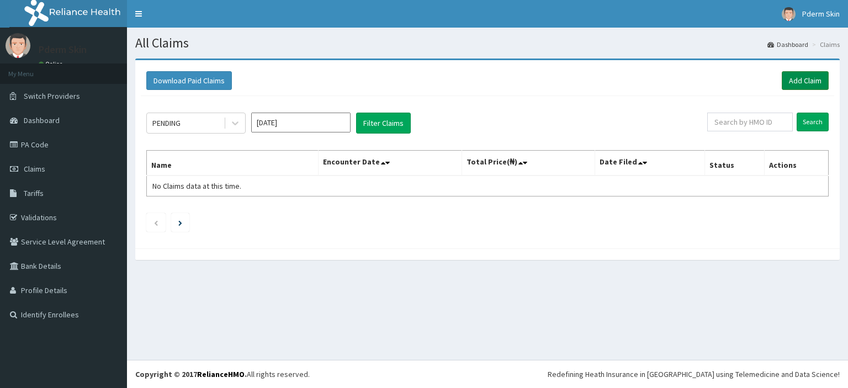
click at [819, 77] on link "Add Claim" at bounding box center [804, 80] width 47 height 19
click at [813, 83] on link "Add Claim" at bounding box center [804, 80] width 47 height 19
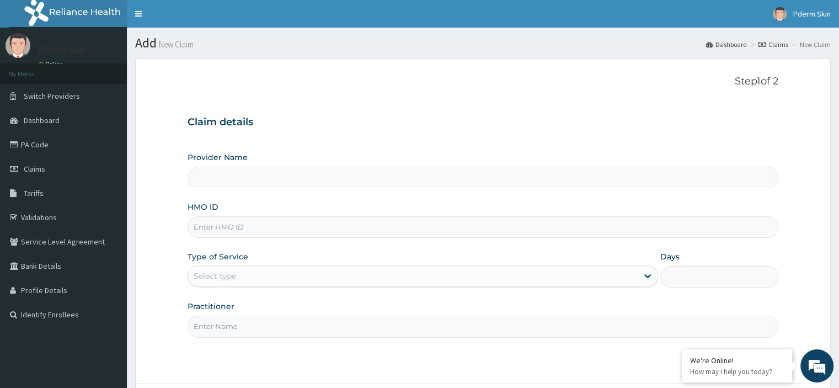
type input "Pderm Skin"
type input "1"
click at [304, 227] on input "HMO ID" at bounding box center [483, 227] width 590 height 22
type input "LBP/100031/C"
click at [616, 328] on input "Practitioner" at bounding box center [483, 327] width 590 height 22
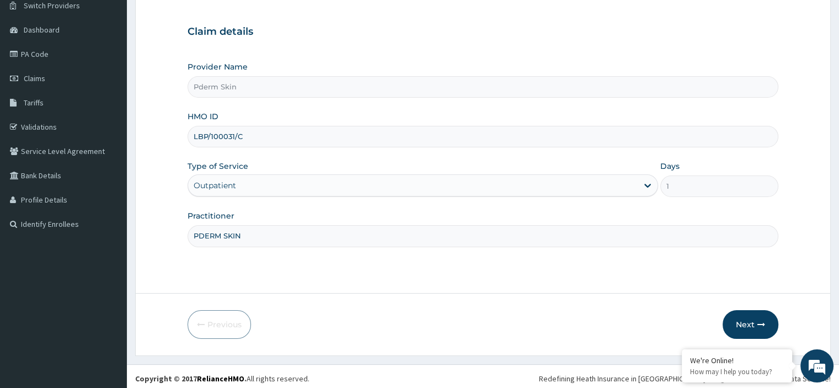
scroll to position [94, 0]
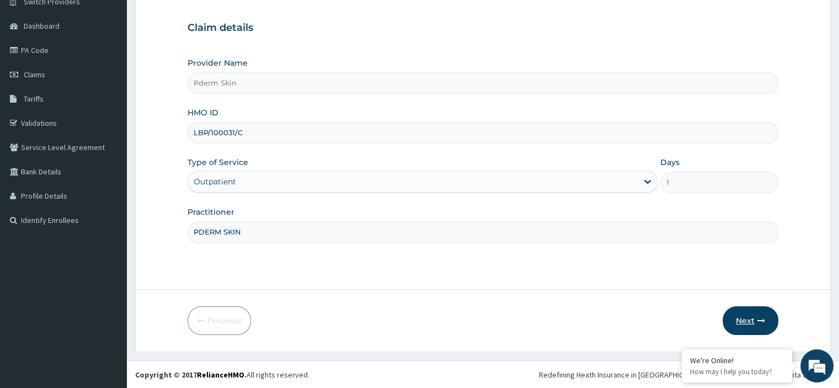
type input "PDERM SKIN"
click at [757, 327] on button "Next" at bounding box center [751, 320] width 56 height 29
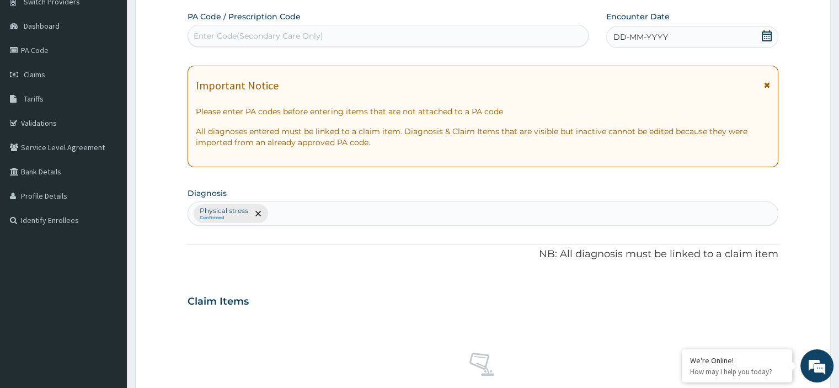
click at [430, 33] on div "Enter Code(Secondary Care Only)" at bounding box center [388, 36] width 400 height 18
type input "PA/54DA69"
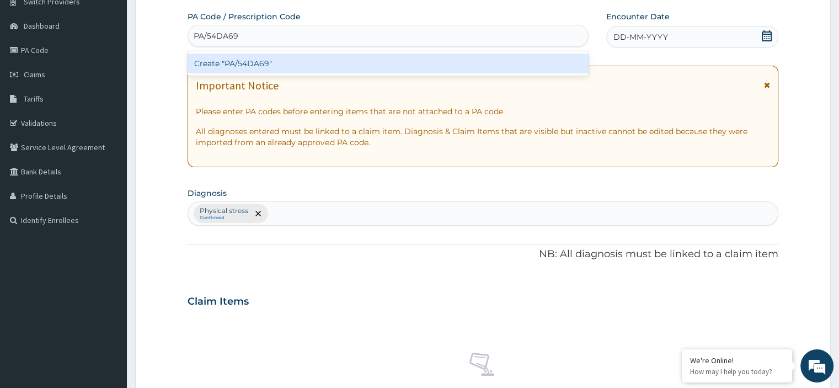
click at [439, 73] on div "Create "PA/54DA69"" at bounding box center [388, 63] width 401 height 24
click at [438, 60] on div "Create "PA/54DA69"" at bounding box center [388, 64] width 401 height 20
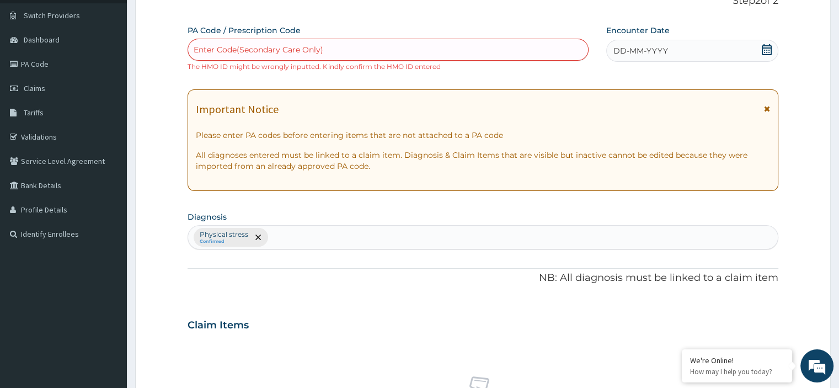
scroll to position [79, 0]
click at [482, 49] on div "Enter Code(Secondary Care Only)" at bounding box center [388, 51] width 400 height 18
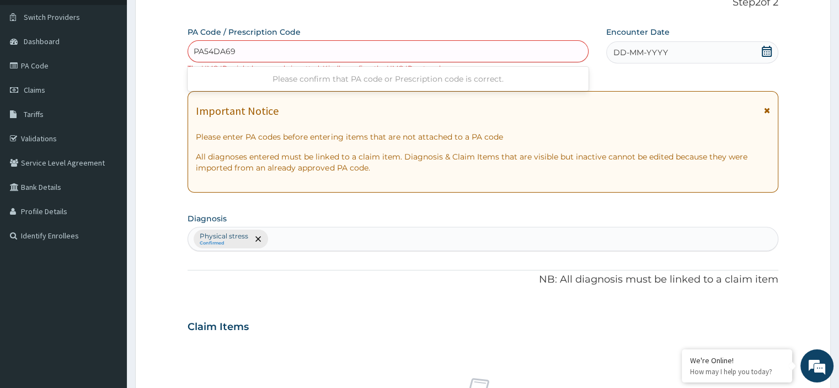
type input "PA/54DA69"
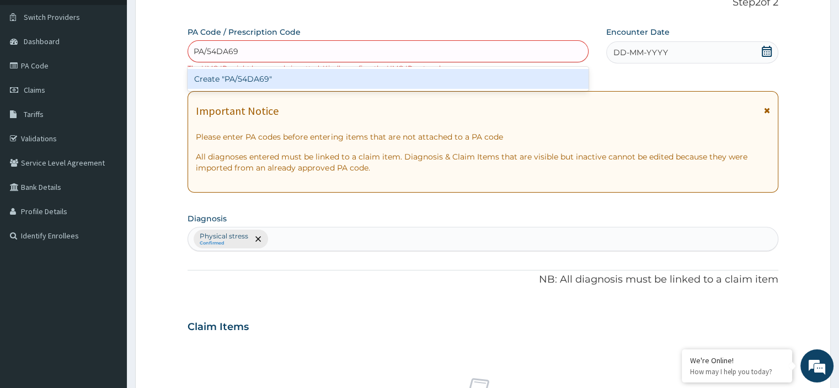
click at [472, 77] on div "Create "PA/54DA69"" at bounding box center [388, 79] width 401 height 20
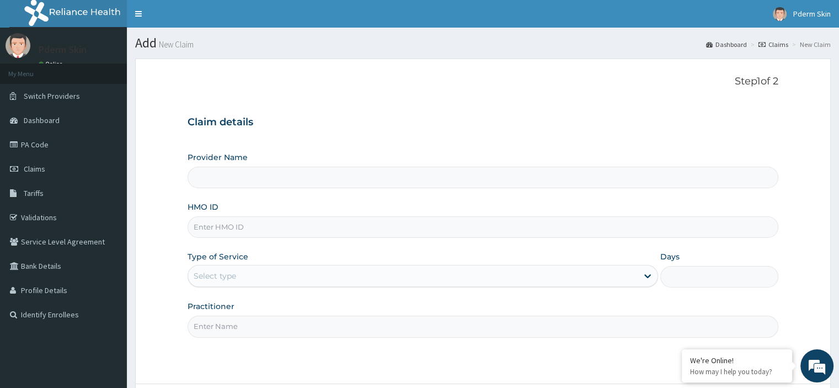
click at [489, 230] on input "HMO ID" at bounding box center [483, 227] width 590 height 22
type input "Pderm Skin"
type input "1"
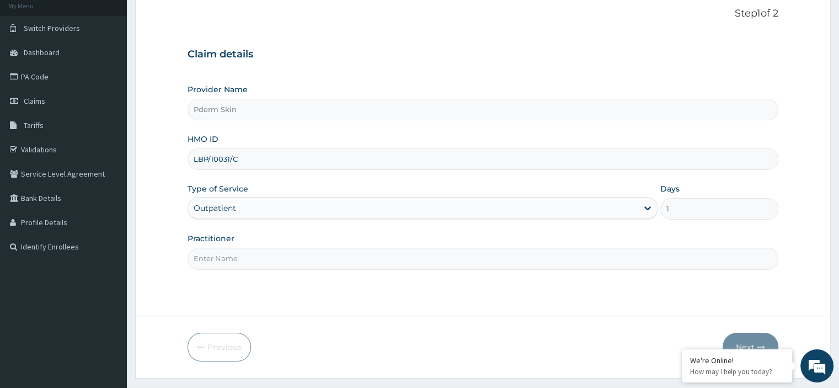
scroll to position [68, 0]
type input "LBP/10031/C"
click at [492, 255] on input "Practitioner" at bounding box center [483, 258] width 590 height 22
type input "PDERM SKIN"
click at [749, 336] on button "Next" at bounding box center [751, 346] width 56 height 29
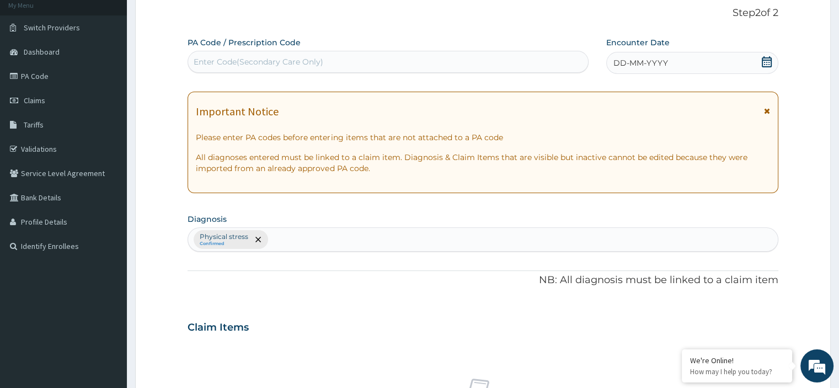
click at [455, 61] on div "Enter Code(Secondary Care Only)" at bounding box center [388, 62] width 400 height 18
type input "PA/54DA69"
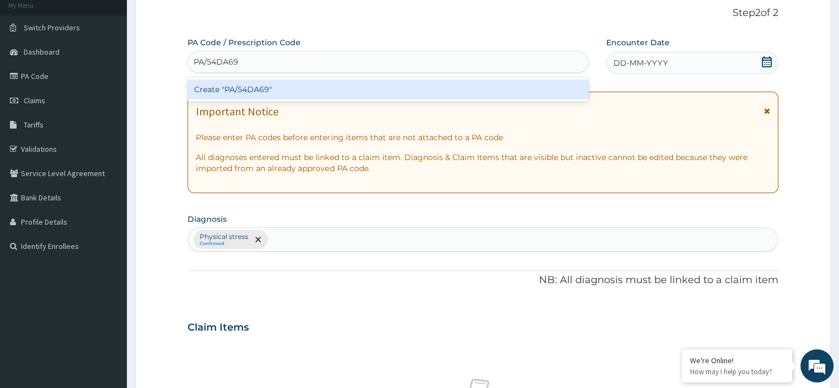
click at [442, 95] on div "Create "PA/54DA69"" at bounding box center [388, 89] width 401 height 20
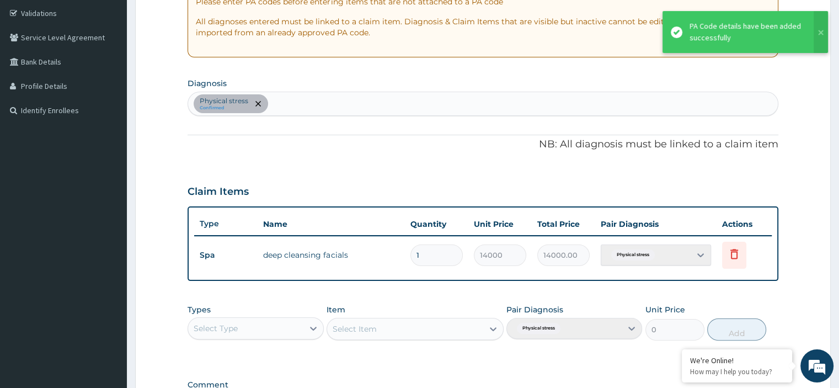
scroll to position [212, 0]
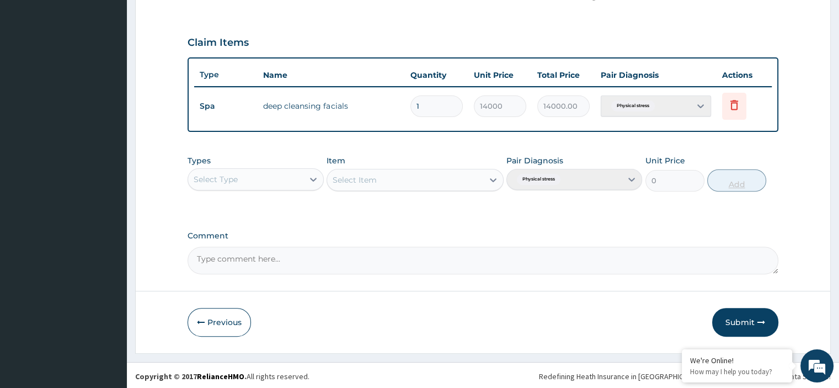
click at [748, 320] on button "Submit" at bounding box center [745, 322] width 66 height 29
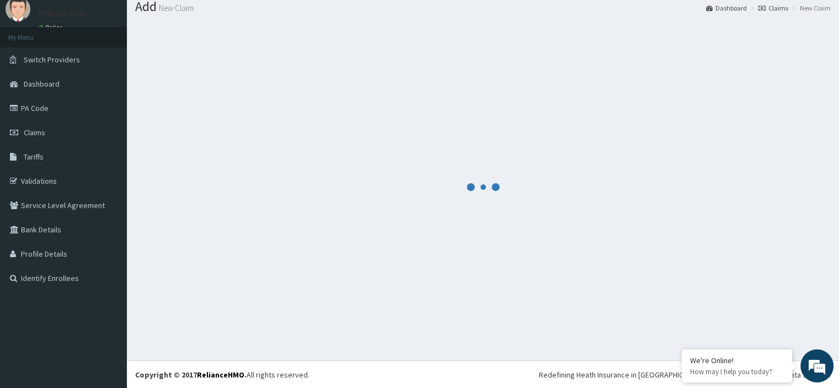
scroll to position [353, 0]
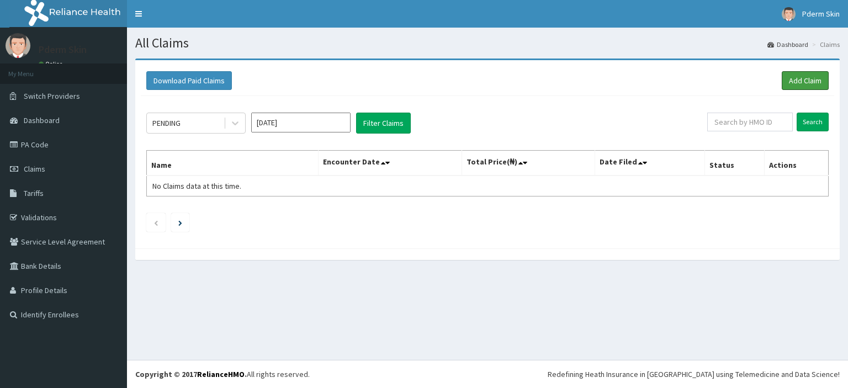
click at [808, 77] on link "Add Claim" at bounding box center [804, 80] width 47 height 19
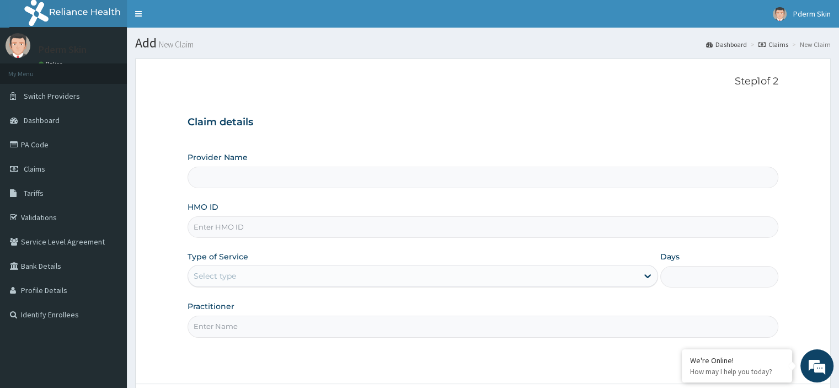
click at [498, 227] on input "HMO ID" at bounding box center [483, 227] width 590 height 22
type input "Pderm Skin"
type input "1"
type input "ELI/10035/A"
click at [467, 324] on input "Practitioner" at bounding box center [483, 327] width 590 height 22
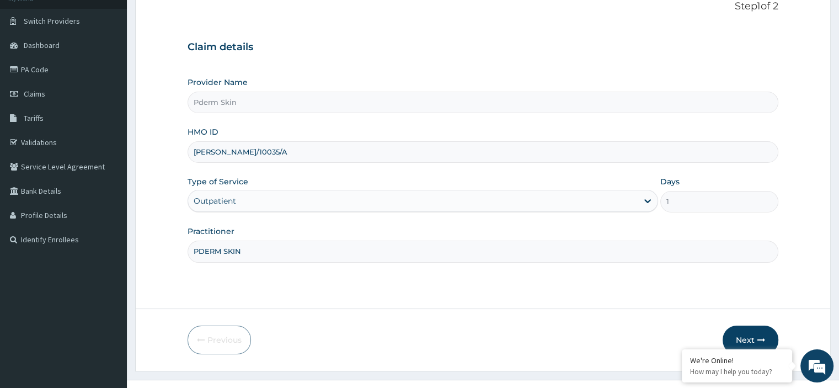
scroll to position [77, 0]
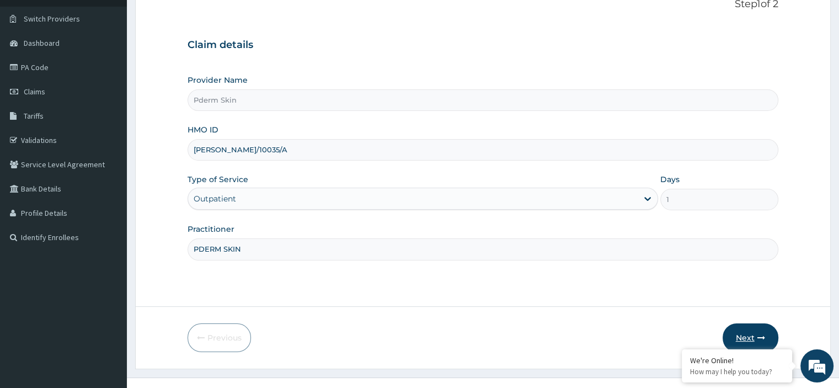
type input "PDERM SKIN"
click at [768, 338] on button "Next" at bounding box center [751, 337] width 56 height 29
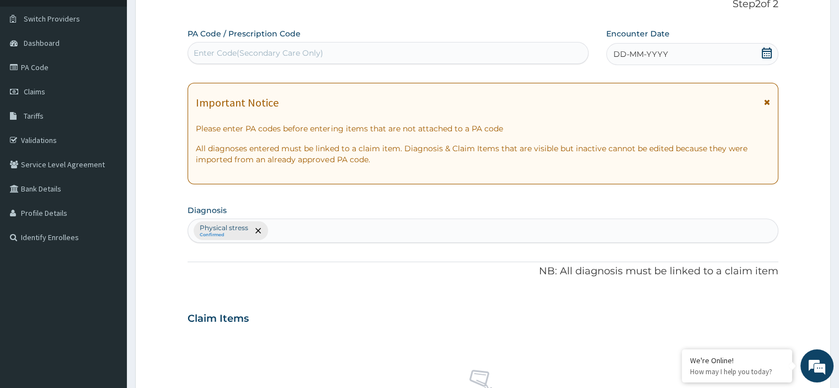
click at [429, 57] on div "Enter Code(Secondary Care Only)" at bounding box center [388, 53] width 400 height 18
type input "PA/36FABB"
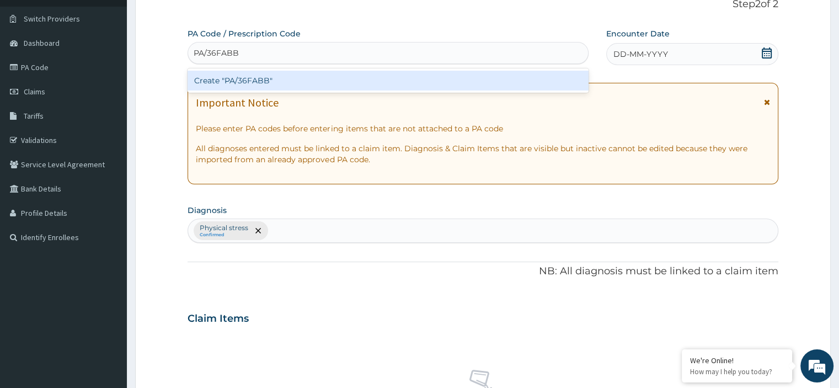
click at [432, 76] on div "Create "PA/36FABB"" at bounding box center [388, 81] width 401 height 20
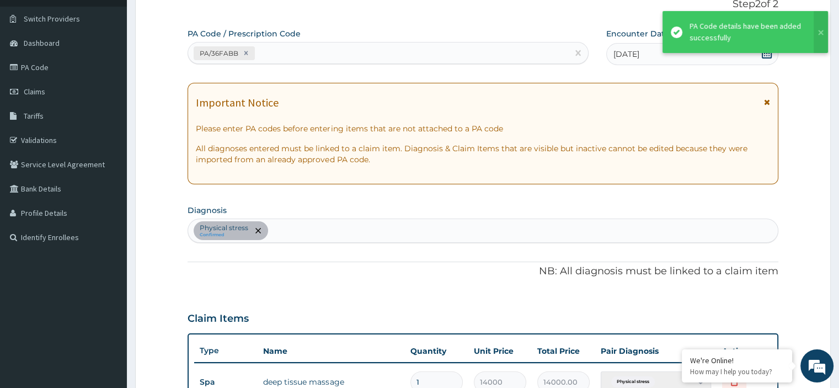
scroll to position [302, 0]
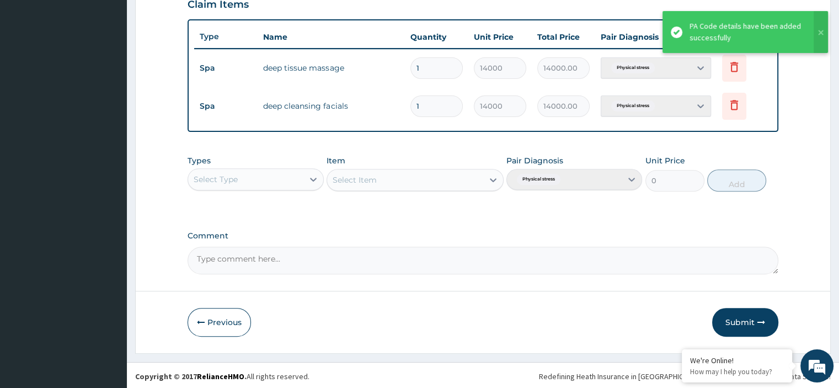
click at [752, 317] on button "Submit" at bounding box center [745, 322] width 66 height 29
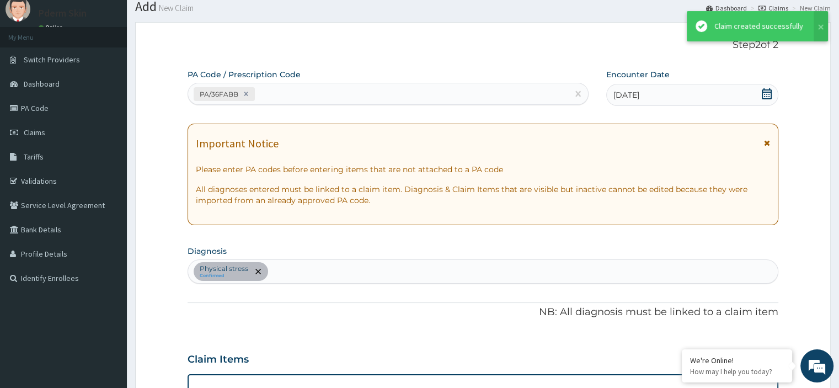
scroll to position [391, 0]
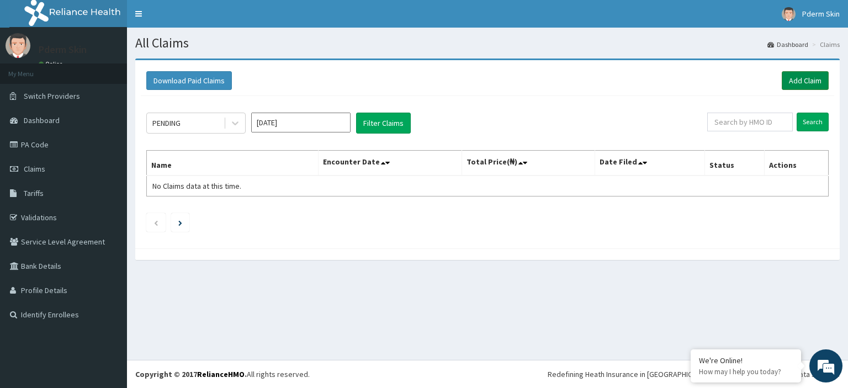
click at [795, 89] on link "Add Claim" at bounding box center [804, 80] width 47 height 19
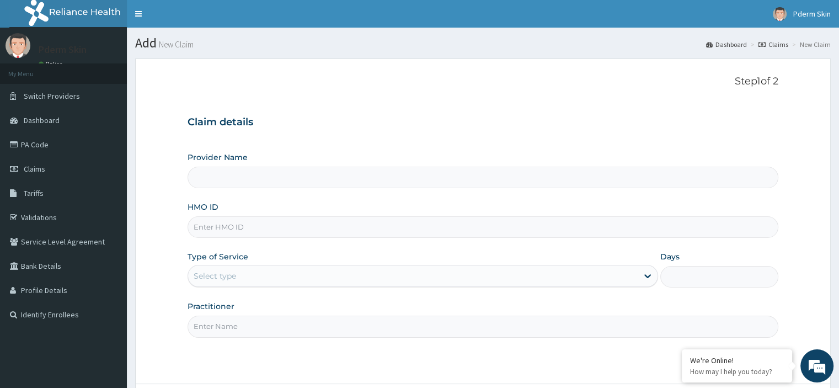
type input "Pderm Skin"
type input "1"
click at [572, 228] on input "HMO ID" at bounding box center [483, 227] width 590 height 22
type input "UBP/10177/A"
click at [572, 324] on input "Practitioner" at bounding box center [483, 327] width 590 height 22
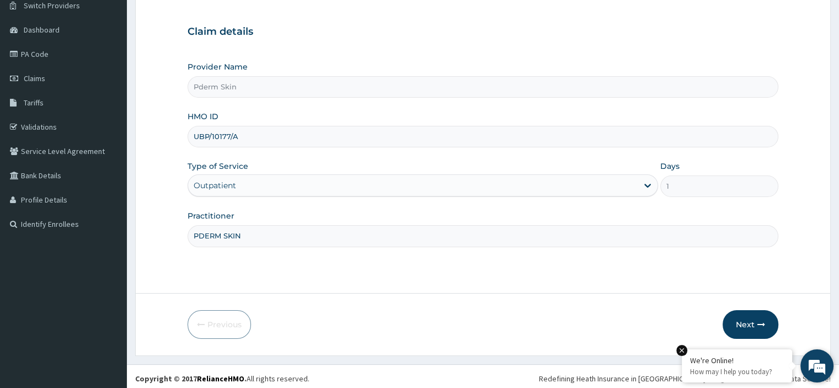
scroll to position [94, 0]
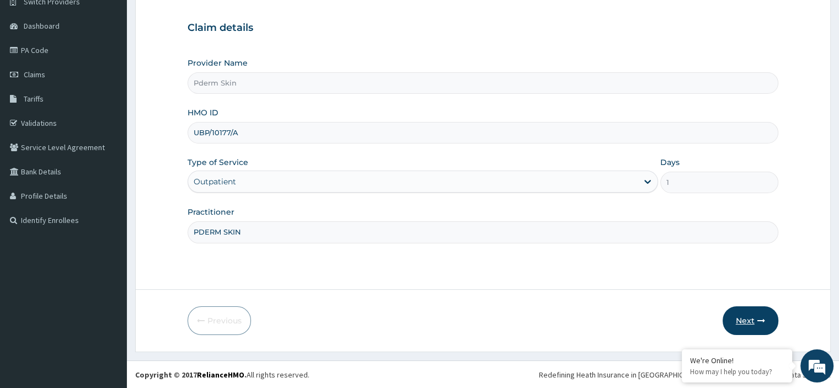
type input "PDERM SKIN"
click at [748, 320] on button "Next" at bounding box center [751, 320] width 56 height 29
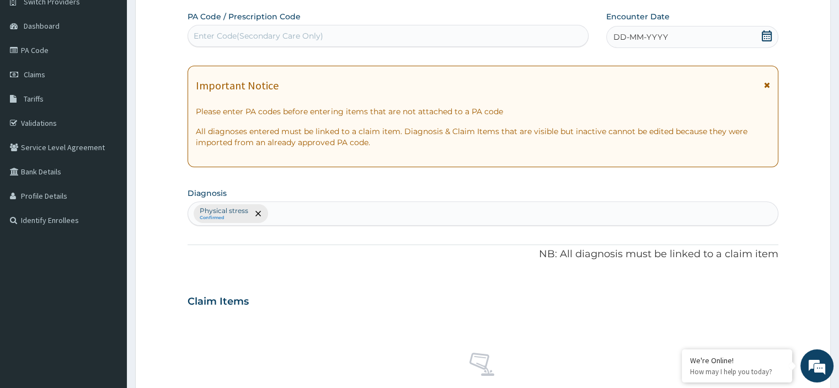
click at [412, 36] on div "Enter Code(Secondary Care Only)" at bounding box center [388, 36] width 400 height 18
type input "PA/5C36DF"
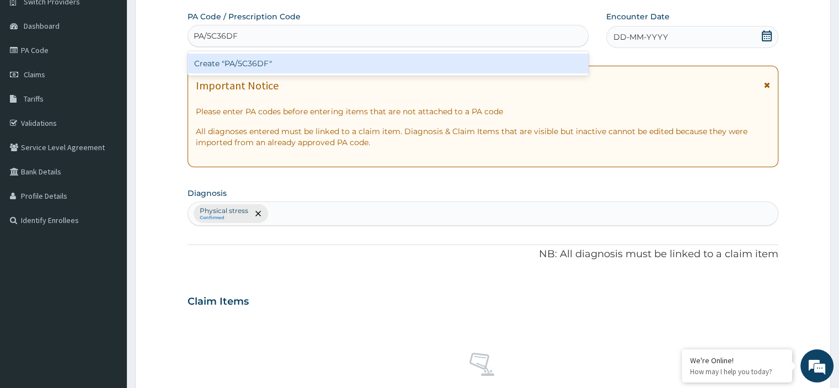
click at [407, 63] on div "Create "PA/5C36DF"" at bounding box center [388, 64] width 401 height 20
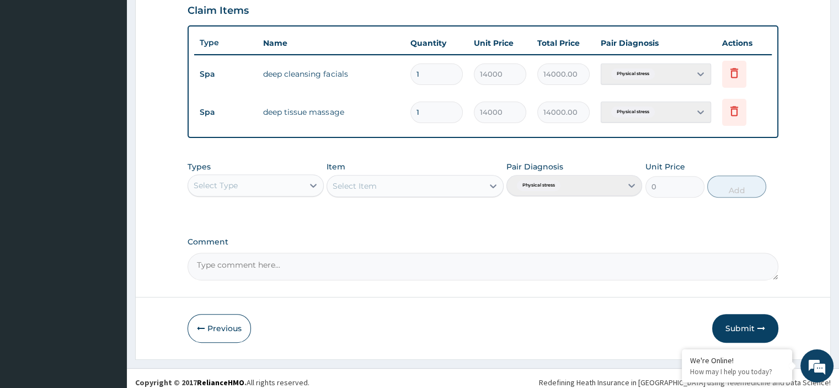
scroll to position [391, 0]
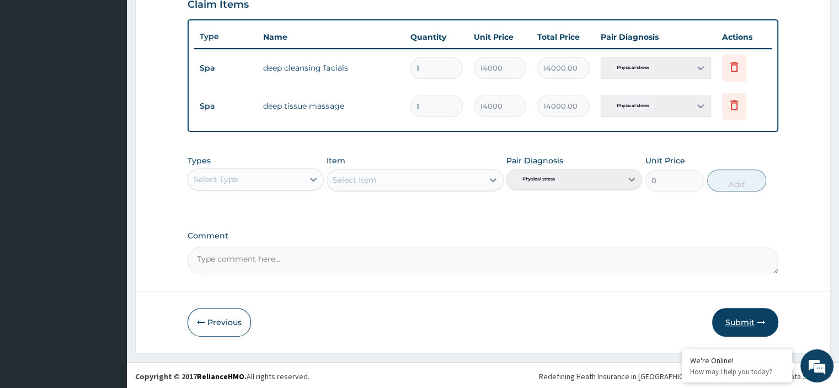
click at [744, 324] on button "Submit" at bounding box center [745, 322] width 66 height 29
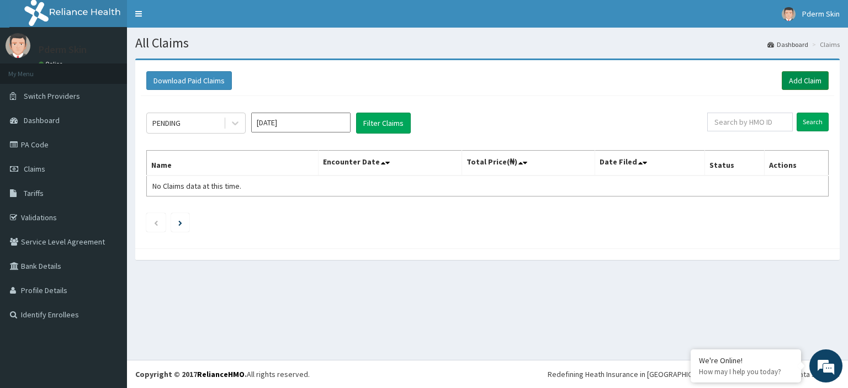
click at [796, 81] on link "Add Claim" at bounding box center [804, 80] width 47 height 19
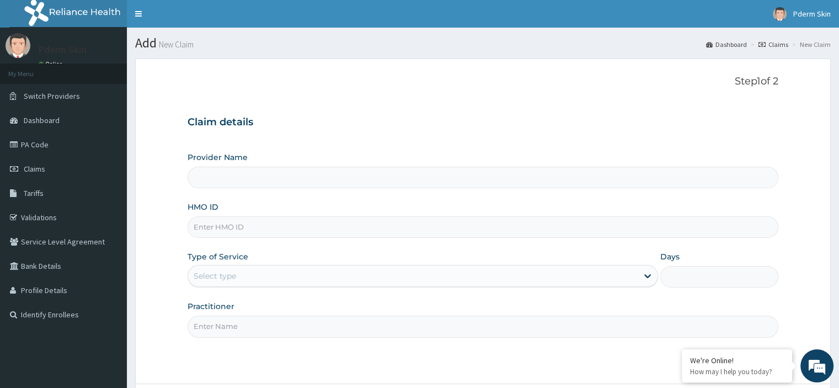
type input "Pderm Skin"
type input "1"
click at [499, 229] on input "HMO ID" at bounding box center [483, 227] width 590 height 22
type input "IEE/10010/C"
click at [484, 326] on input "Practitioner" at bounding box center [483, 327] width 590 height 22
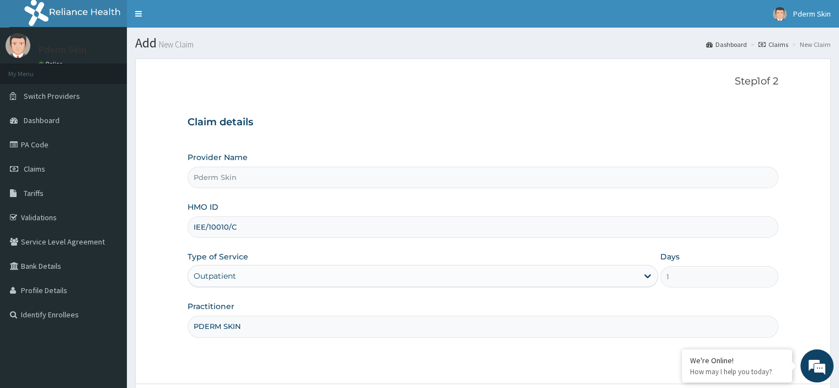
scroll to position [94, 0]
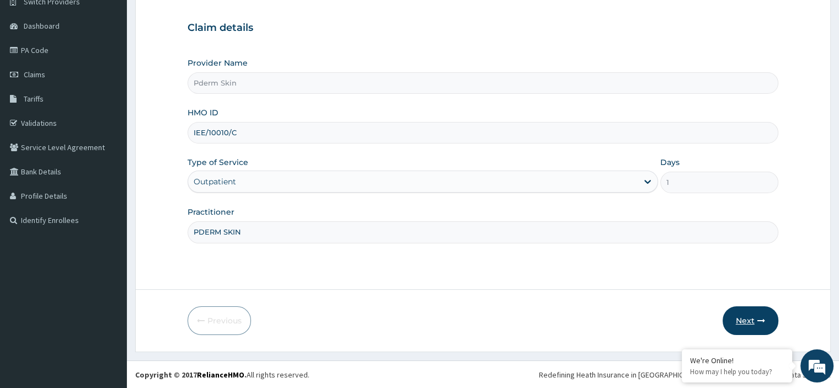
type input "PDERM SKIN"
click at [754, 318] on button "Next" at bounding box center [751, 320] width 56 height 29
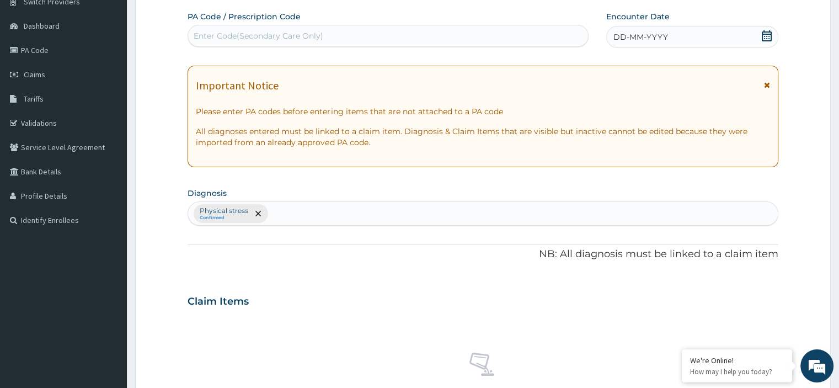
click at [445, 33] on div "Enter Code(Secondary Care Only)" at bounding box center [388, 36] width 400 height 18
type input "PA/1BDBF3"
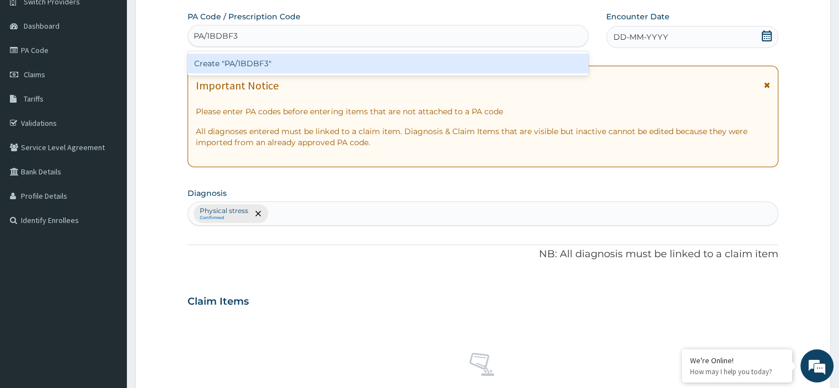
click at [455, 62] on div "Create "PA/1BDBF3"" at bounding box center [388, 64] width 401 height 20
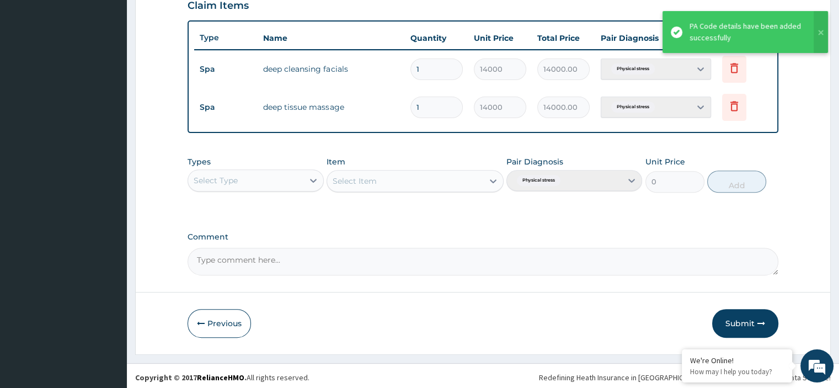
scroll to position [391, 0]
click at [743, 322] on button "Submit" at bounding box center [745, 322] width 66 height 29
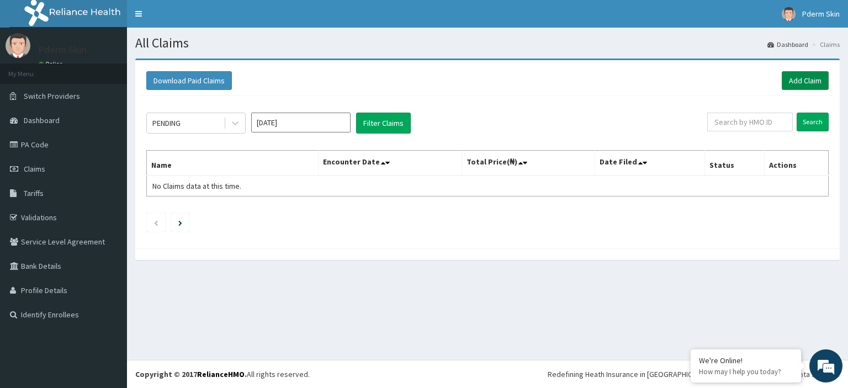
click at [795, 81] on link "Add Claim" at bounding box center [804, 80] width 47 height 19
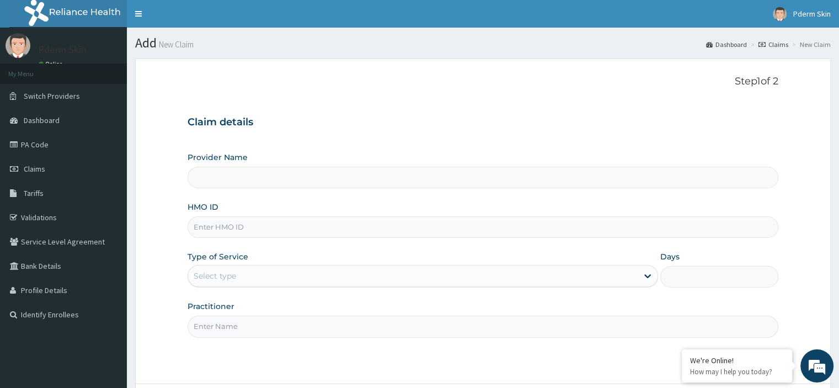
type input "Pderm Skin"
type input "1"
click at [536, 225] on input "HMO ID" at bounding box center [483, 227] width 590 height 22
type input "CPW/10161/A"
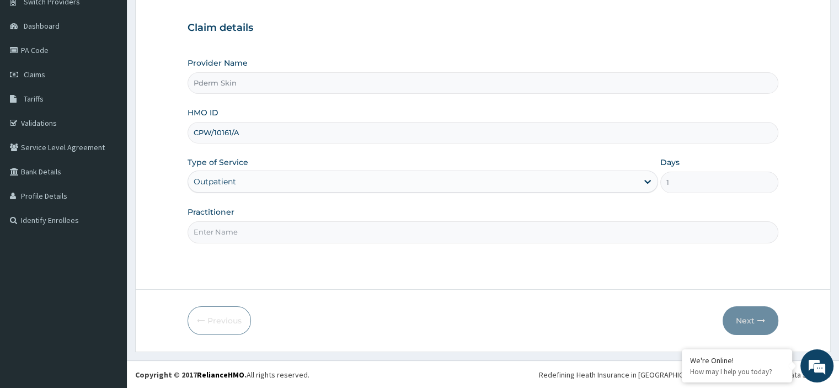
click at [483, 238] on input "Practitioner" at bounding box center [483, 232] width 590 height 22
type input "PDERM SKIN"
click at [757, 313] on button "Next" at bounding box center [751, 320] width 56 height 29
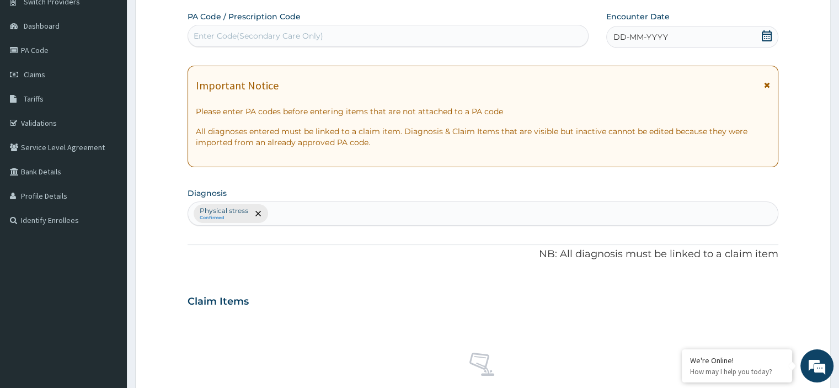
click at [467, 39] on div "Enter Code(Secondary Care Only)" at bounding box center [388, 36] width 400 height 18
type input "PA/6A2F5A"
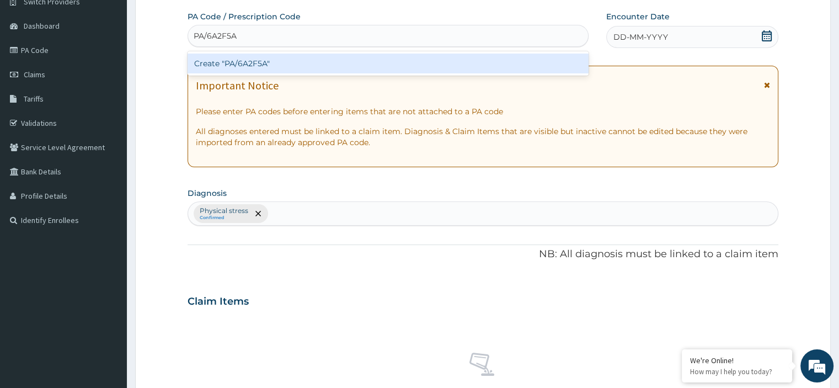
click at [483, 63] on div "Create "PA/6A2F5A"" at bounding box center [388, 64] width 401 height 20
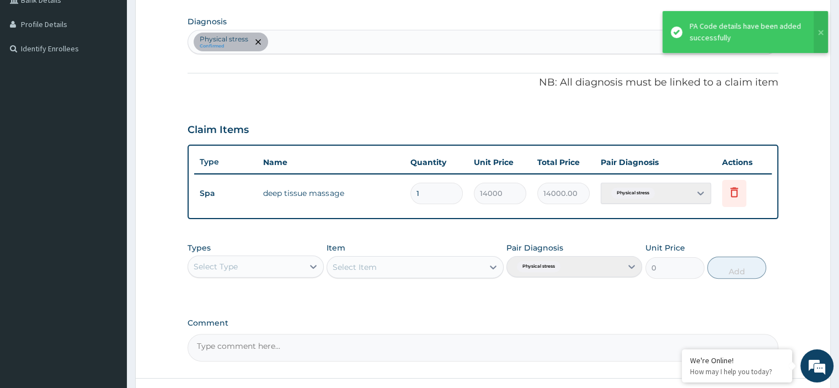
scroll to position [353, 0]
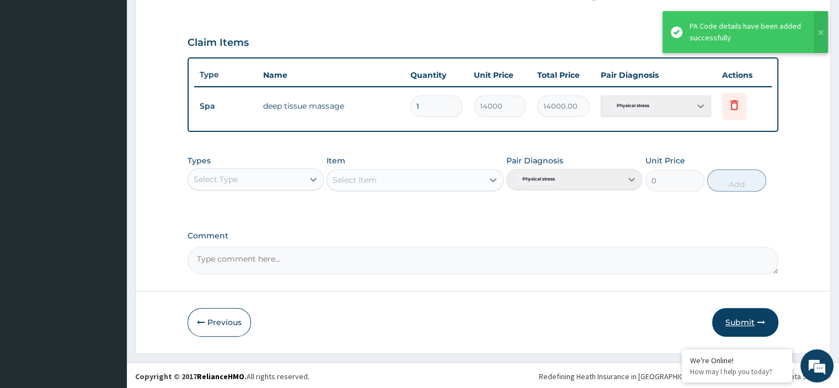
click at [753, 321] on button "Submit" at bounding box center [745, 322] width 66 height 29
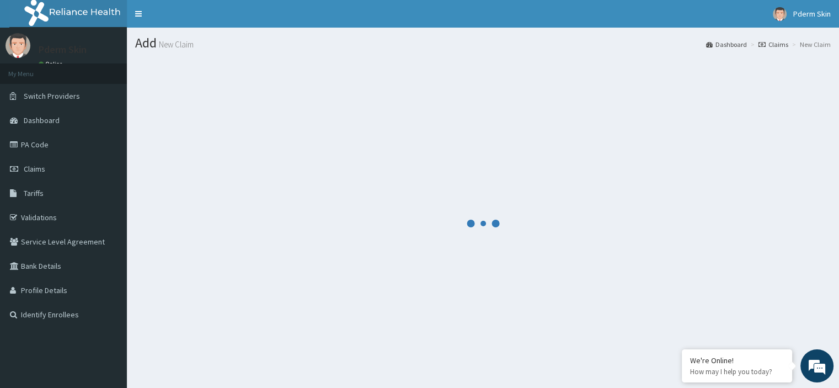
scroll to position [0, 0]
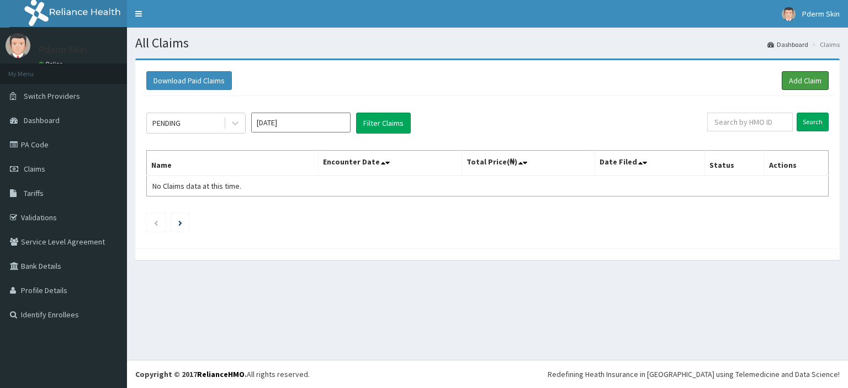
click at [787, 86] on link "Add Claim" at bounding box center [804, 80] width 47 height 19
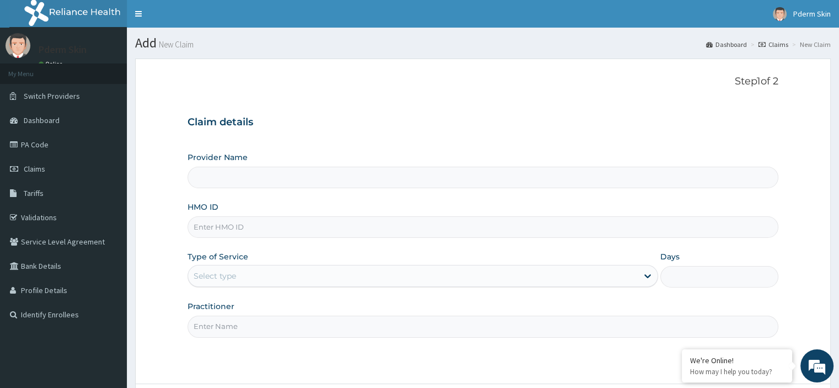
type input "Pderm Skin"
type input "1"
click at [425, 228] on input "HMO ID" at bounding box center [483, 227] width 590 height 22
type input "LBP/10289/A"
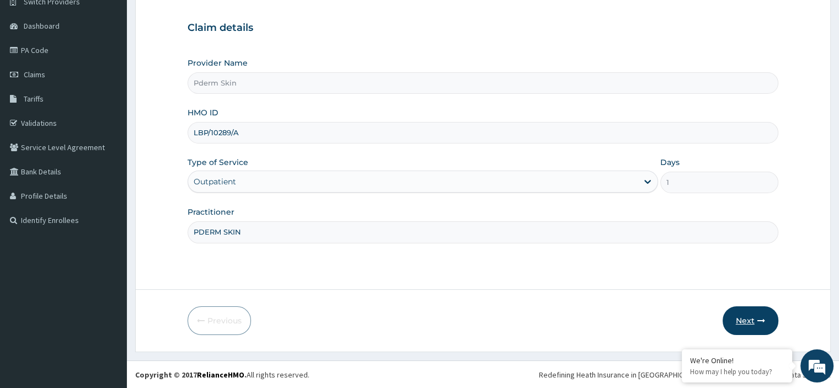
type input "PDERM SKIN"
click at [742, 320] on button "Next" at bounding box center [751, 320] width 56 height 29
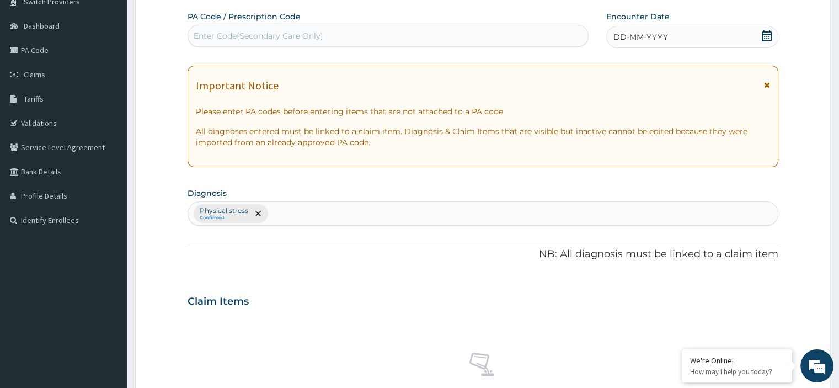
scroll to position [406, 0]
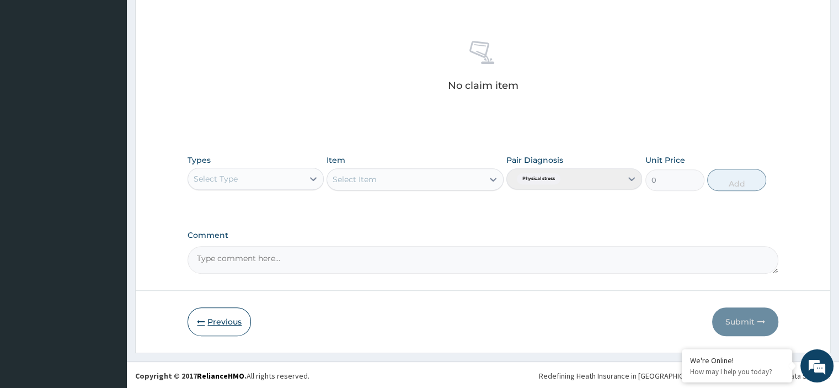
click at [232, 325] on button "Previous" at bounding box center [219, 321] width 63 height 29
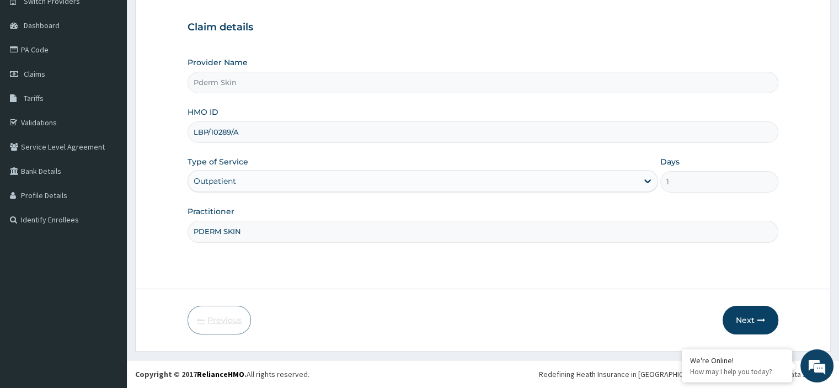
scroll to position [94, 0]
click at [737, 312] on button "Next" at bounding box center [751, 320] width 56 height 29
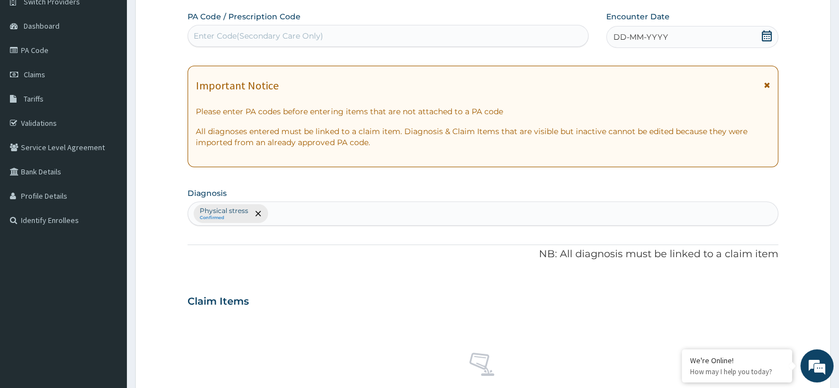
click at [476, 44] on div "Enter Code(Secondary Care Only)" at bounding box center [388, 36] width 400 height 18
type input "PA/774BC7"
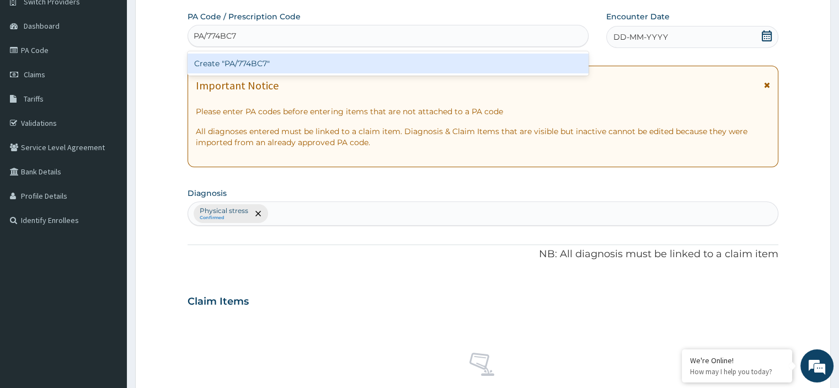
click at [475, 65] on div "Create "PA/774BC7"" at bounding box center [388, 64] width 401 height 20
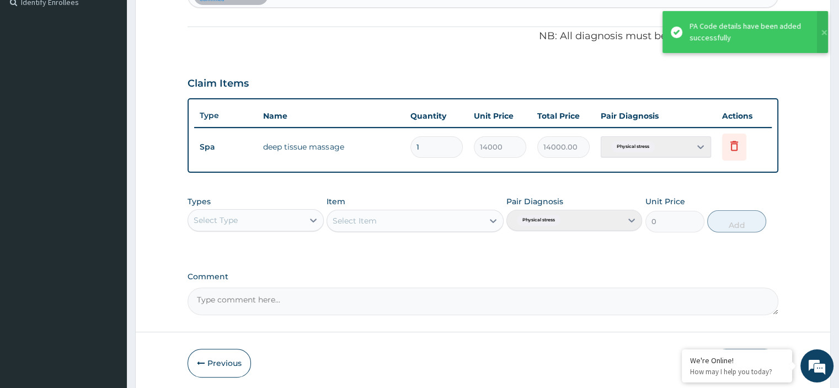
scroll to position [353, 0]
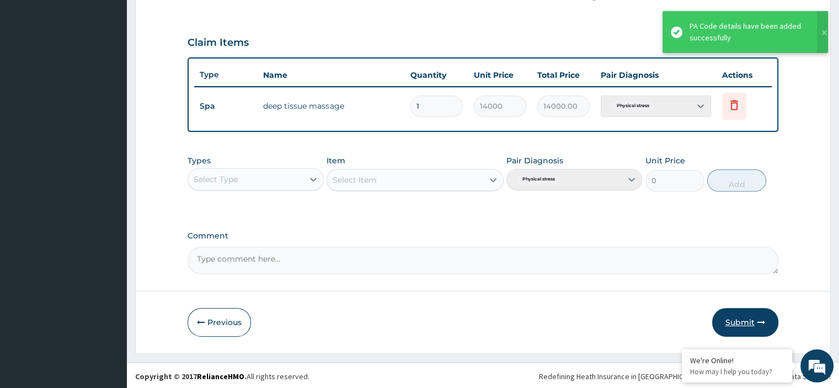
click at [748, 322] on button "Submit" at bounding box center [745, 322] width 66 height 29
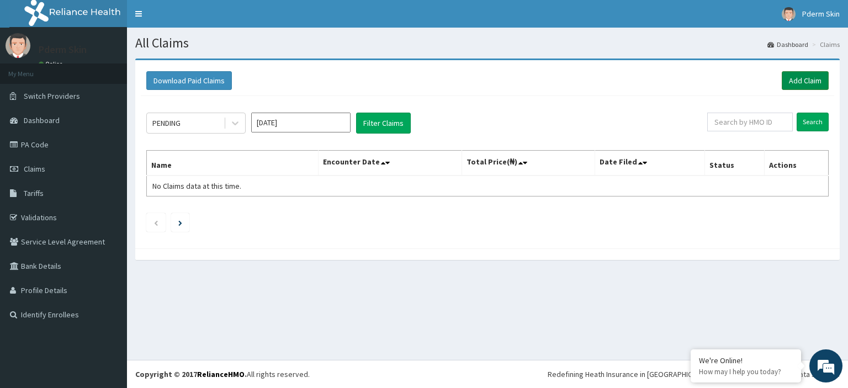
click at [795, 79] on link "Add Claim" at bounding box center [804, 80] width 47 height 19
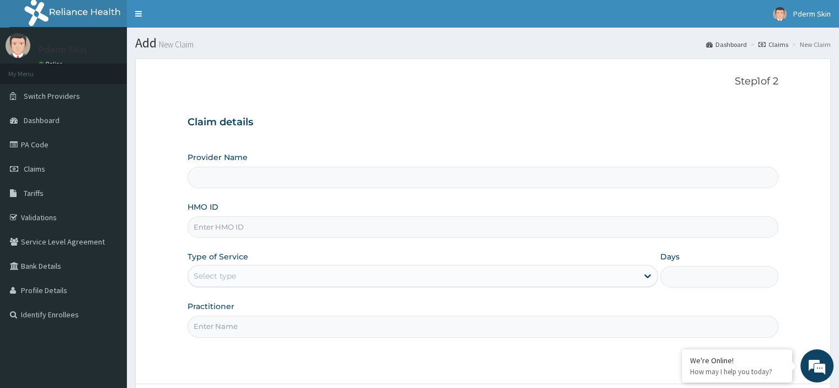
type input "Pderm Skin"
type input "1"
click at [617, 231] on input "HMO ID" at bounding box center [483, 227] width 590 height 22
type input "PAP/10093/A"
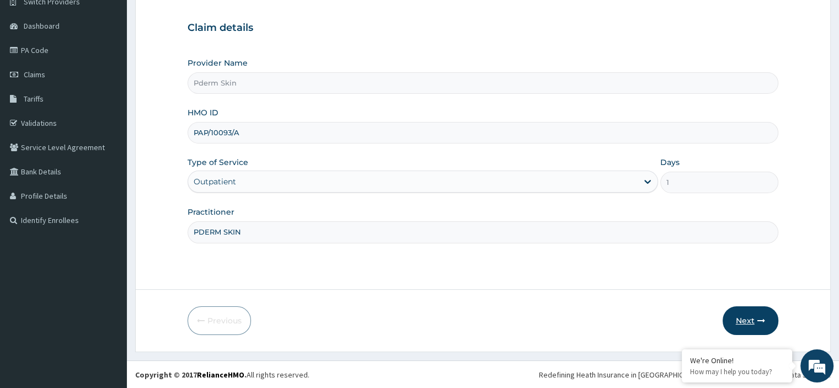
type input "PDERM SKIN"
click at [764, 326] on button "Next" at bounding box center [751, 320] width 56 height 29
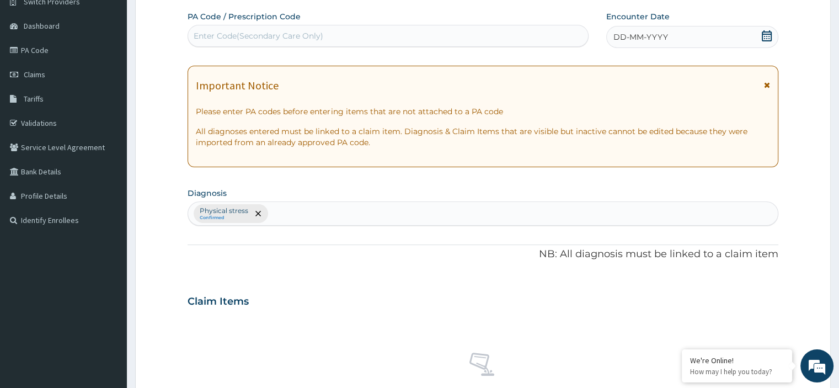
click at [462, 30] on div "Enter Code(Secondary Care Only)" at bounding box center [388, 36] width 400 height 18
type input "PA/F36000"
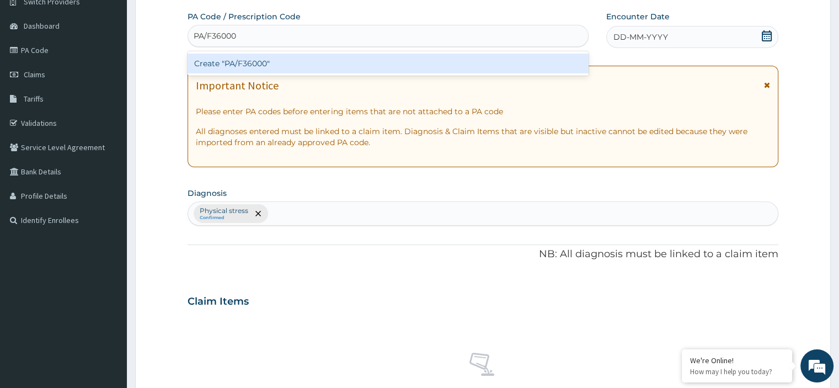
click at [474, 73] on div "Create "PA/F36000"" at bounding box center [388, 63] width 401 height 24
click at [474, 62] on div "Create "PA/F36000"" at bounding box center [388, 64] width 401 height 20
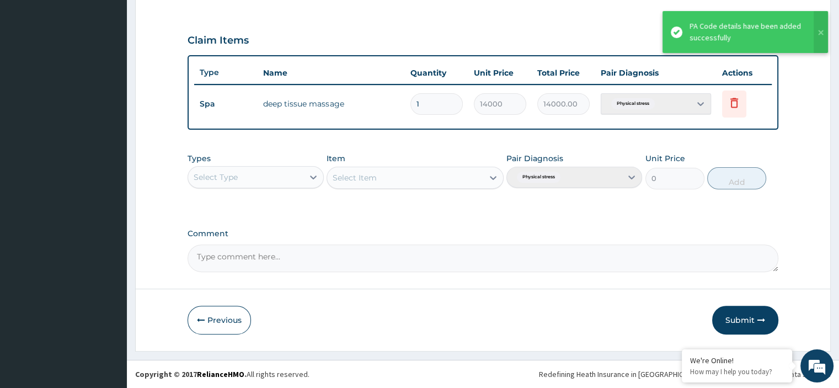
scroll to position [353, 0]
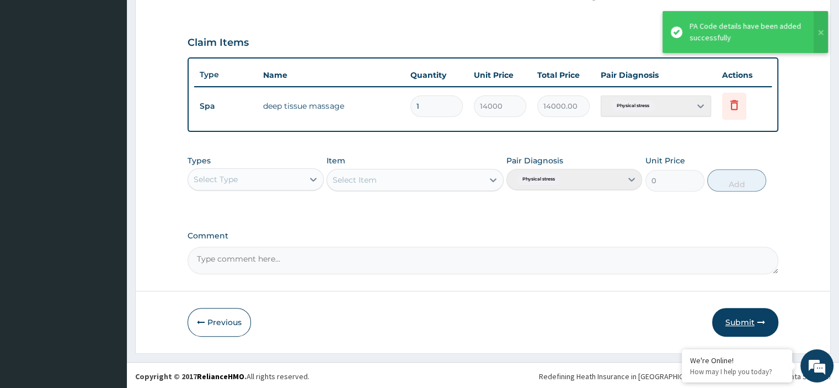
click at [739, 311] on button "Submit" at bounding box center [745, 322] width 66 height 29
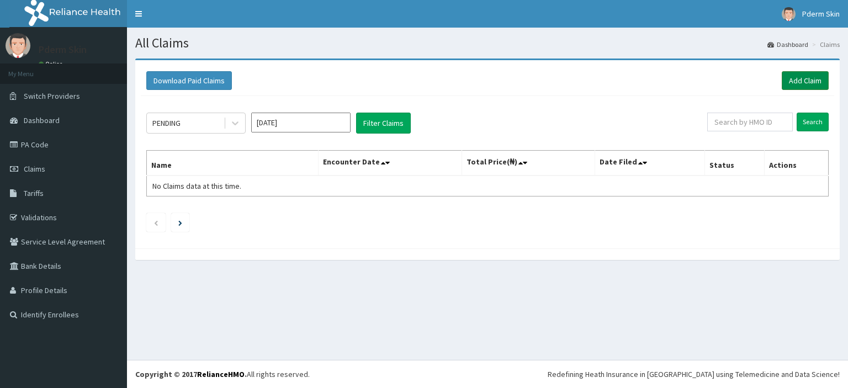
click at [804, 80] on link "Add Claim" at bounding box center [804, 80] width 47 height 19
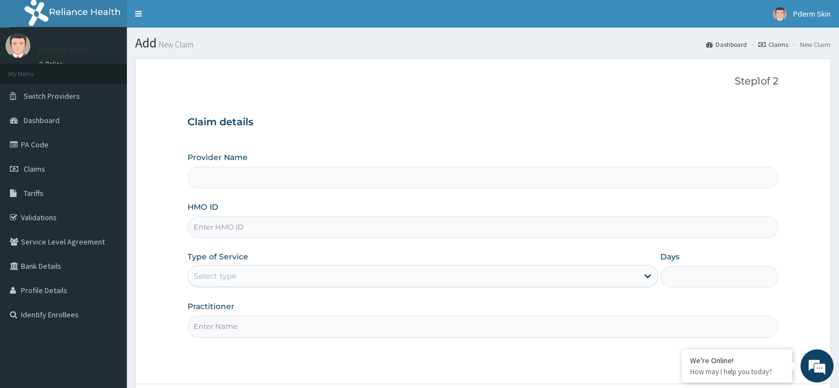
click at [536, 219] on input "HMO ID" at bounding box center [483, 227] width 590 height 22
type input "Pderm Skin"
type input "1"
type input "ENP/10036/G"
click at [280, 326] on input "Practitioner" at bounding box center [483, 327] width 590 height 22
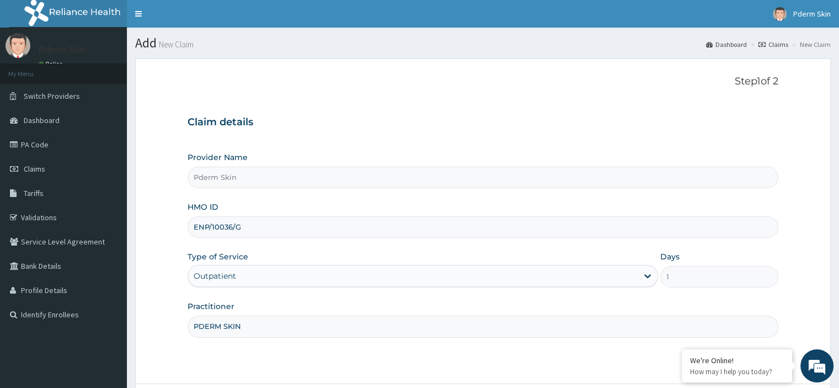
scroll to position [94, 0]
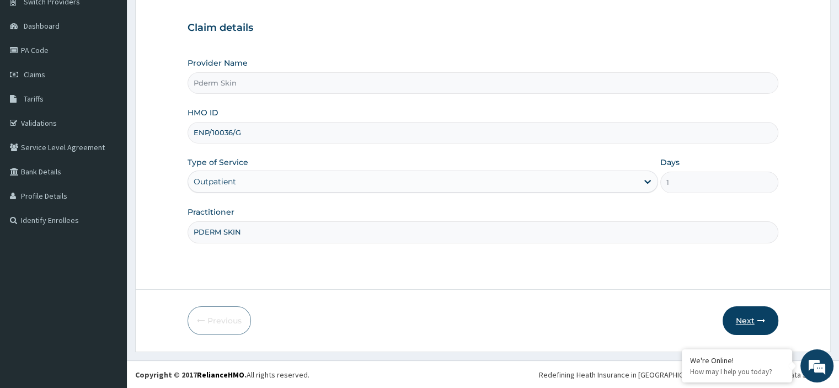
type input "PDERM SKIN"
click at [739, 315] on button "Next" at bounding box center [751, 320] width 56 height 29
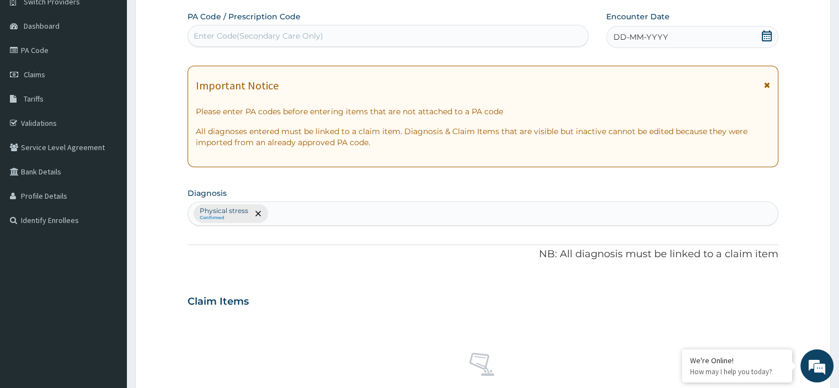
click at [512, 26] on div "Enter Code(Secondary Care Only)" at bounding box center [388, 36] width 401 height 22
type input "PA/2DAE5D"
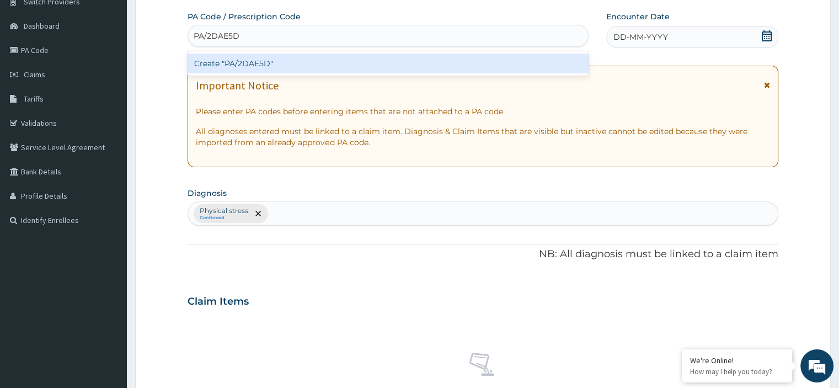
click at [472, 69] on div "Create "PA/2DAE5D"" at bounding box center [388, 64] width 401 height 20
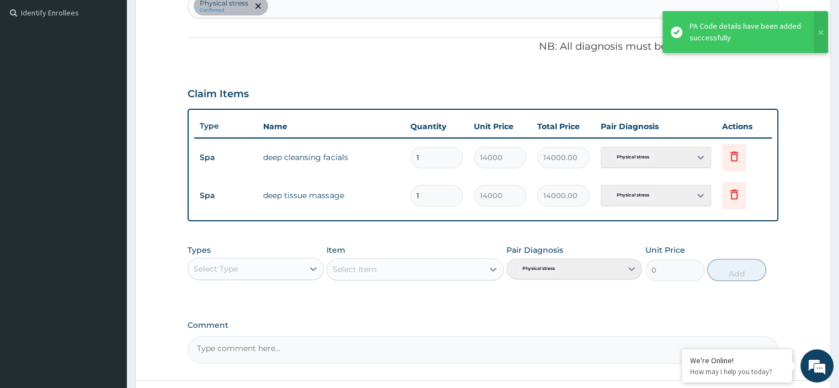
scroll to position [391, 0]
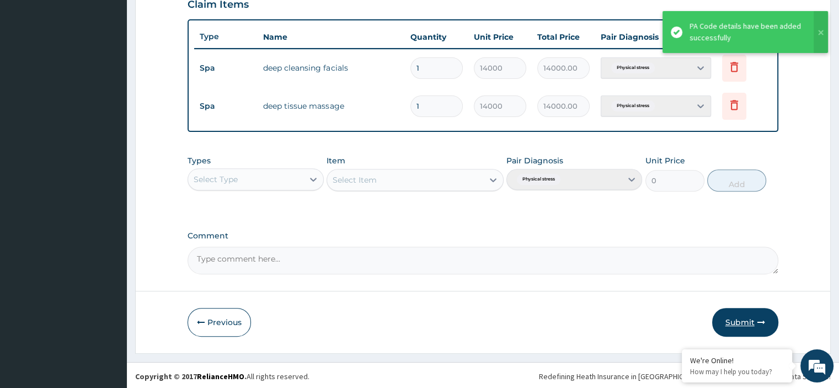
click at [754, 312] on button "Submit" at bounding box center [745, 322] width 66 height 29
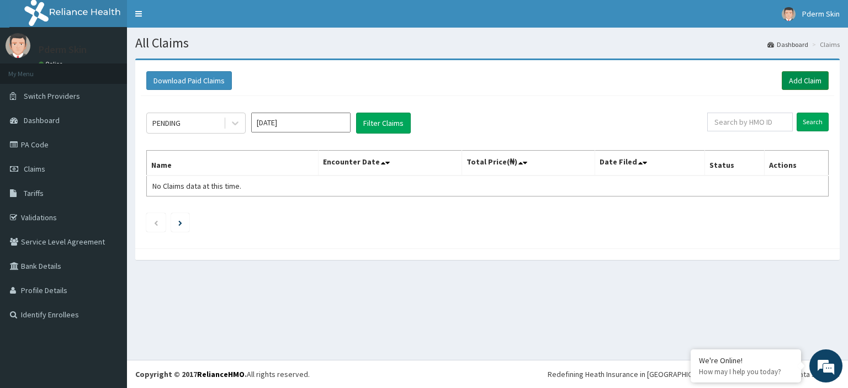
click at [805, 82] on link "Add Claim" at bounding box center [804, 80] width 47 height 19
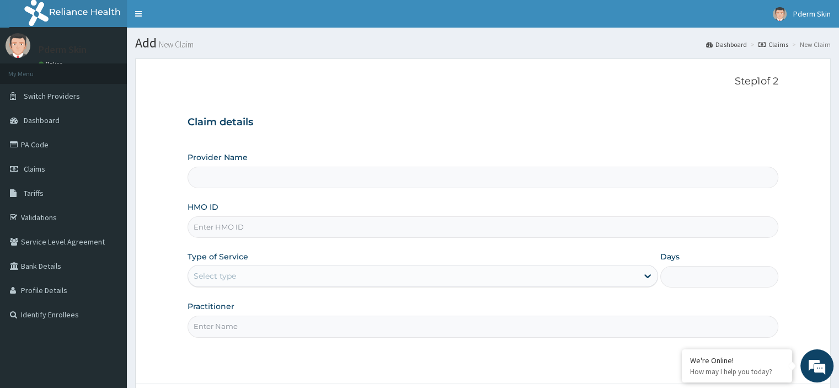
click at [263, 225] on input "HMO ID" at bounding box center [483, 227] width 590 height 22
type input "Pderm Skin"
type input "1"
type input "ENP/10036/E"
click at [284, 332] on input "Practitioner" at bounding box center [483, 327] width 590 height 22
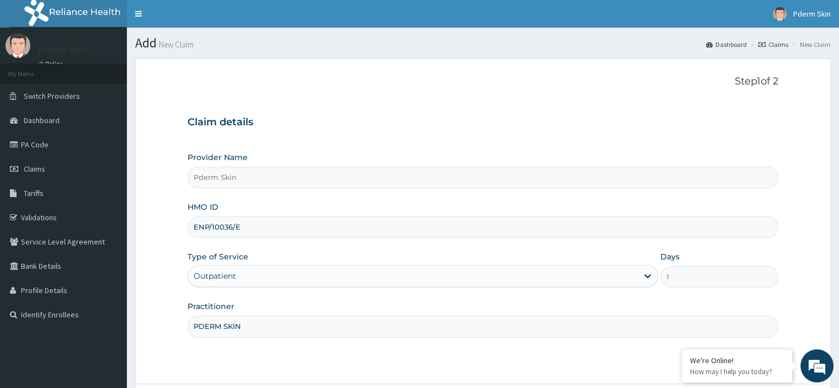
scroll to position [94, 0]
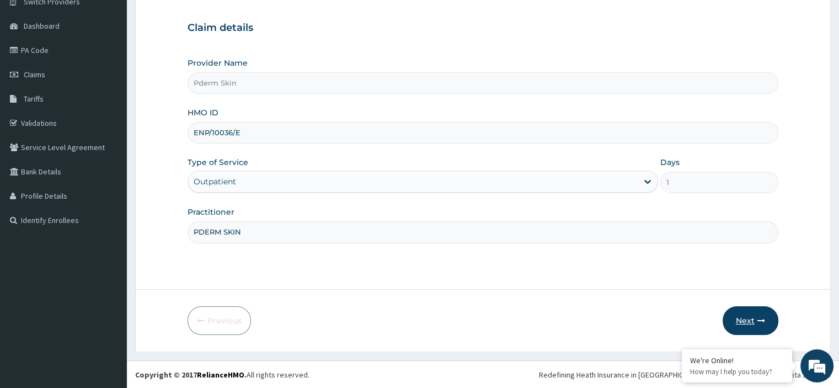
type input "PDERM SKIN"
click at [739, 308] on button "Next" at bounding box center [751, 320] width 56 height 29
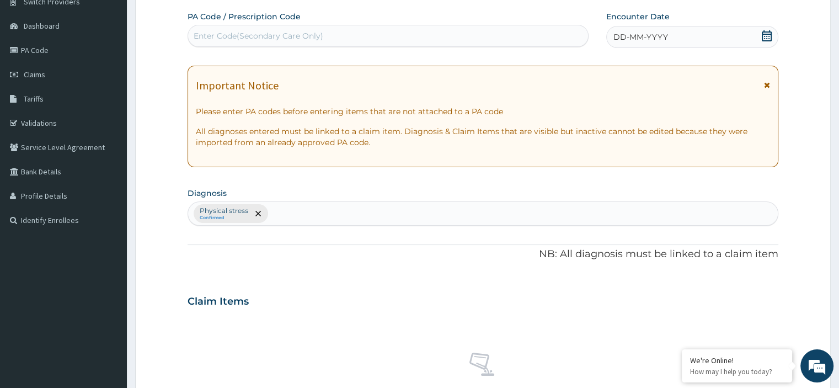
click at [368, 30] on div "Enter Code(Secondary Care Only)" at bounding box center [388, 36] width 400 height 18
type input "PA/D9E3F3"
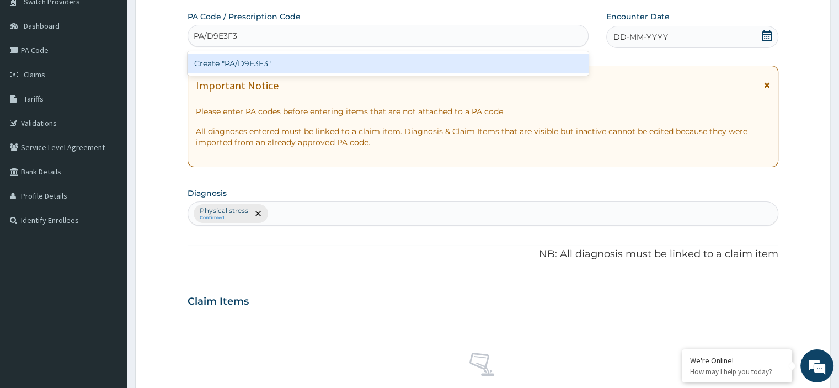
click at [305, 74] on div "Create "PA/D9E3F3"" at bounding box center [388, 63] width 401 height 24
click at [305, 72] on div "Create "PA/D9E3F3"" at bounding box center [388, 64] width 401 height 20
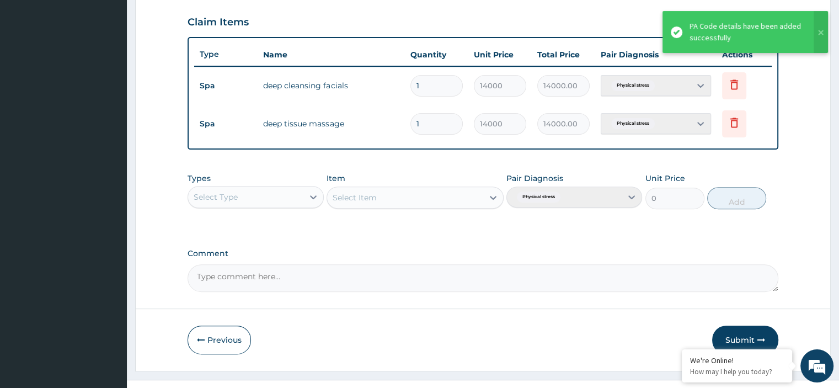
scroll to position [391, 0]
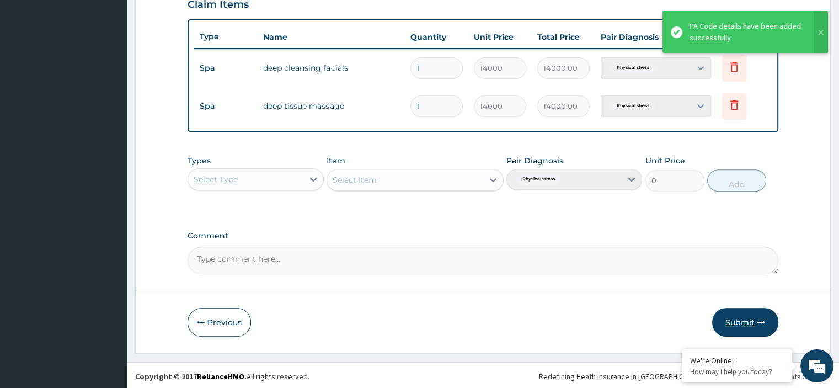
click at [746, 315] on button "Submit" at bounding box center [745, 322] width 66 height 29
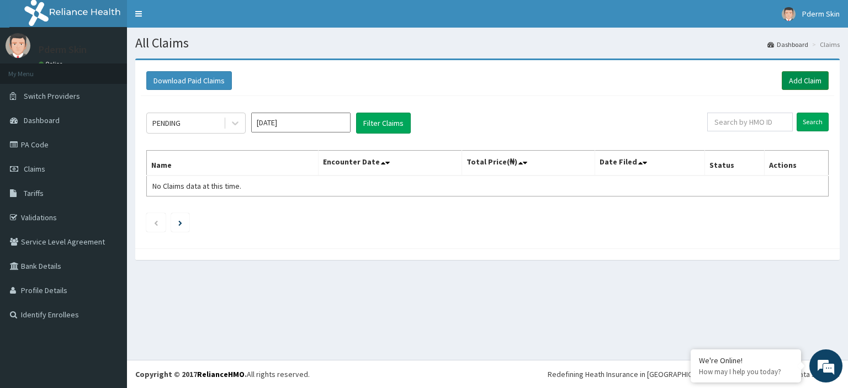
click at [800, 76] on link "Add Claim" at bounding box center [804, 80] width 47 height 19
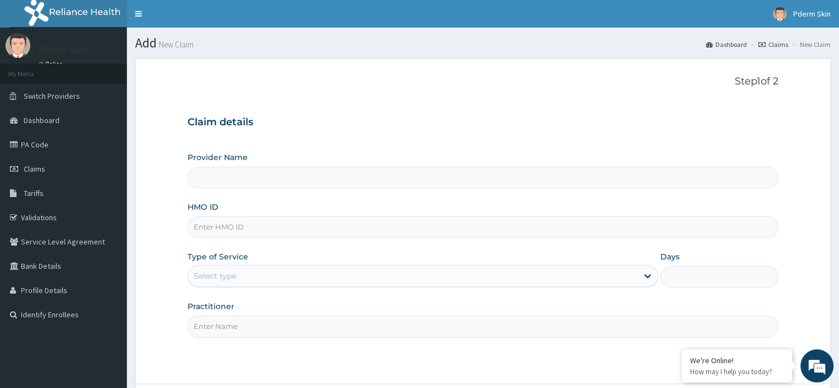
click at [528, 227] on input "HMO ID" at bounding box center [483, 227] width 590 height 22
type input "Pderm Skin"
type input "1"
type input "LBP/10259/A"
click at [379, 328] on input "Practitioner" at bounding box center [483, 327] width 590 height 22
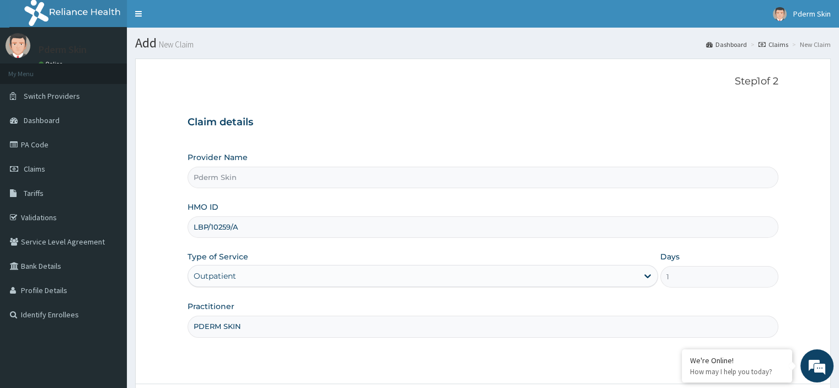
scroll to position [94, 0]
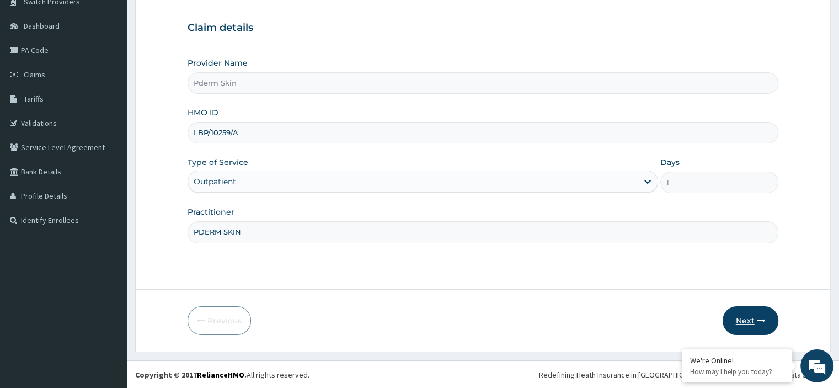
type input "PDERM SKIN"
click at [738, 327] on button "Next" at bounding box center [751, 320] width 56 height 29
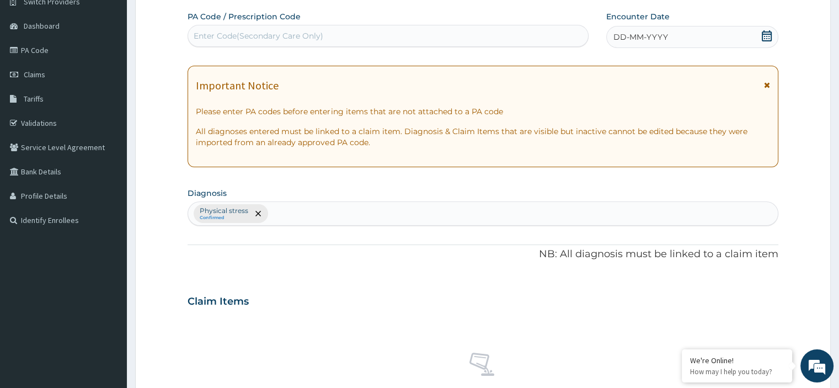
click at [432, 33] on div "Enter Code(Secondary Care Only)" at bounding box center [388, 36] width 400 height 18
type input "PA/3764FB"
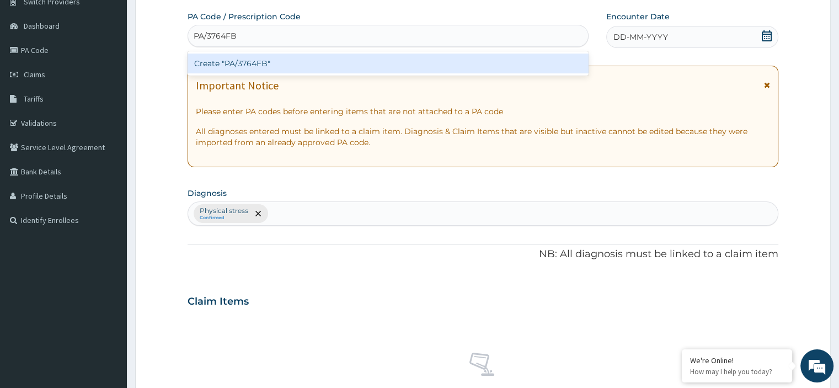
click at [429, 65] on div "Create "PA/3764FB"" at bounding box center [388, 64] width 401 height 20
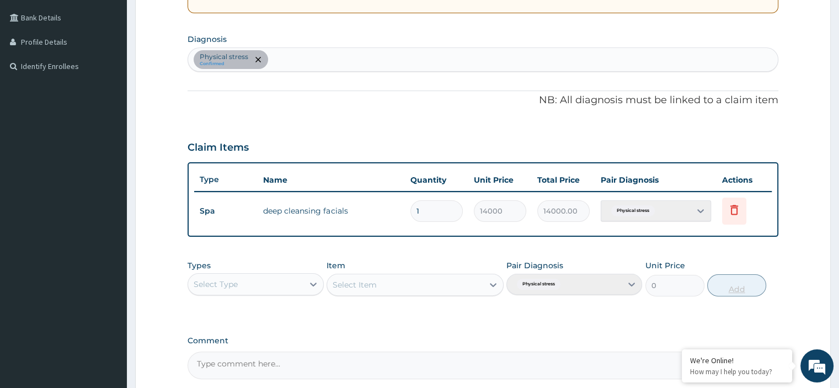
scroll to position [353, 0]
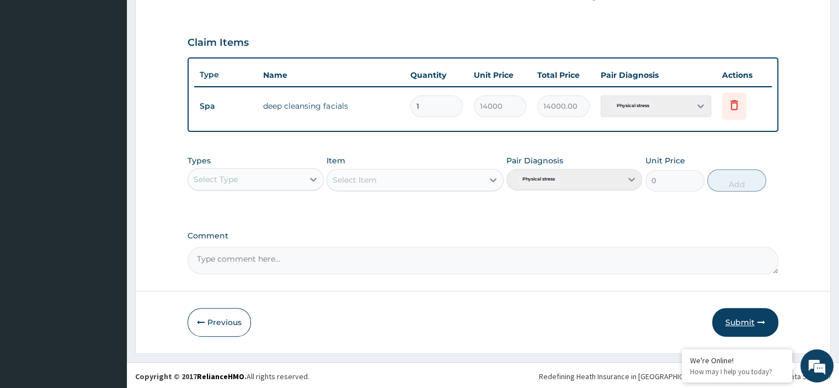
click at [754, 313] on button "Submit" at bounding box center [745, 322] width 66 height 29
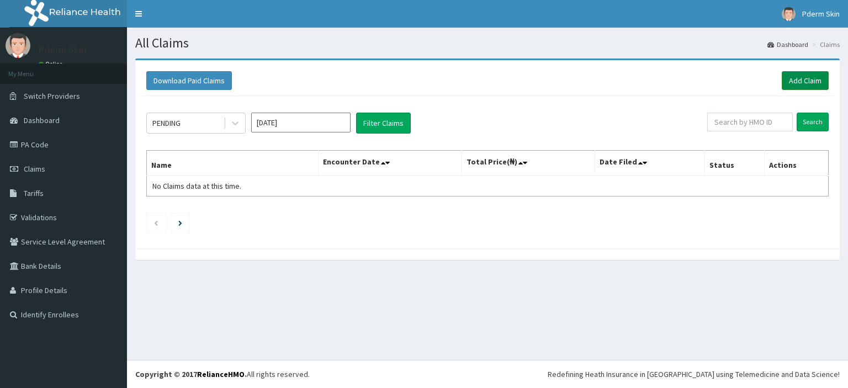
click at [792, 83] on link "Add Claim" at bounding box center [804, 80] width 47 height 19
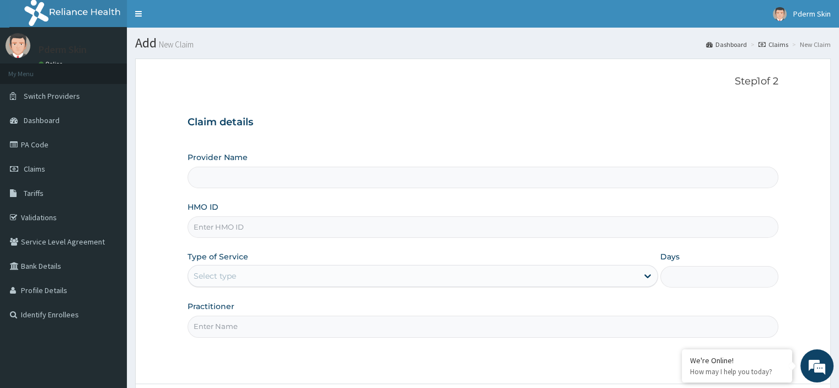
type input "Pderm Skin"
type input "1"
click at [649, 224] on input "HMO ID" at bounding box center [483, 227] width 590 height 22
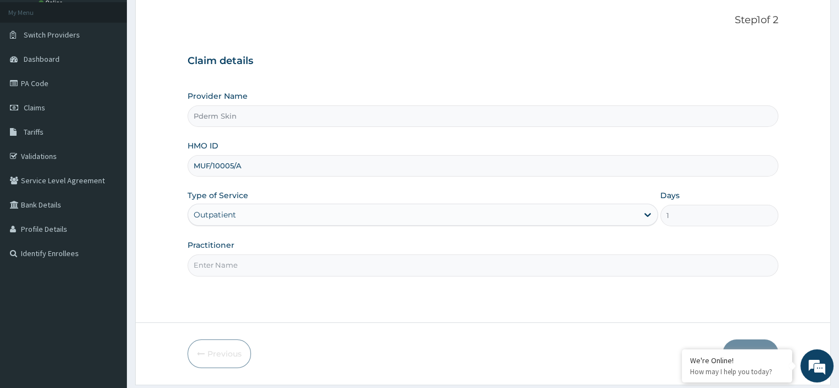
scroll to position [62, 0]
type input "MUF/10005/A"
click at [734, 268] on input "Practitioner" at bounding box center [483, 265] width 590 height 22
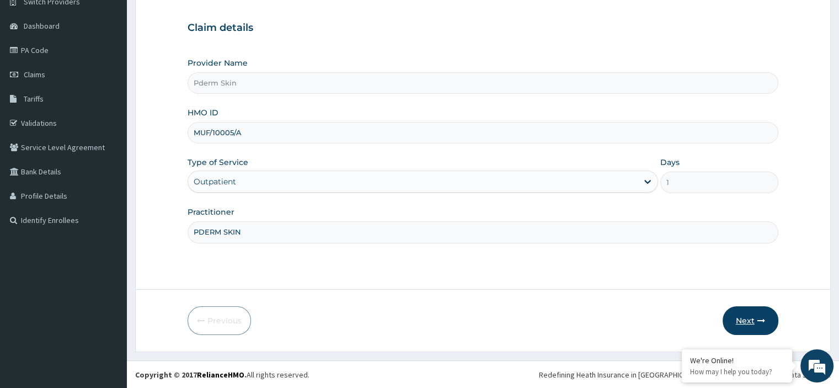
type input "PDERM SKIN"
click at [757, 315] on button "Next" at bounding box center [751, 320] width 56 height 29
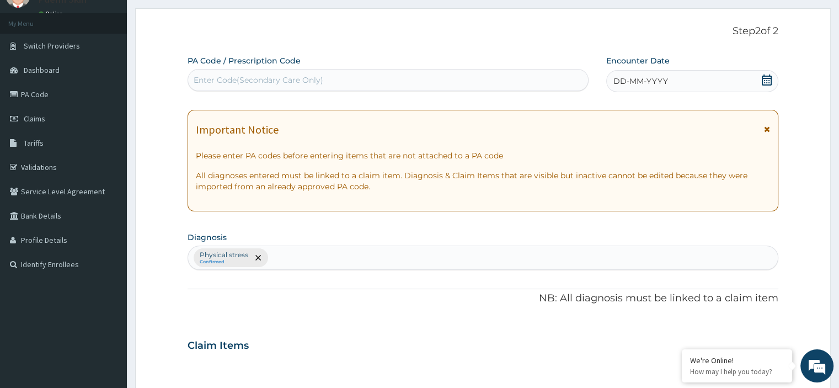
scroll to position [49, 0]
click at [440, 74] on div "Enter Code(Secondary Care Only)" at bounding box center [388, 81] width 400 height 18
type input "PA/74A070"
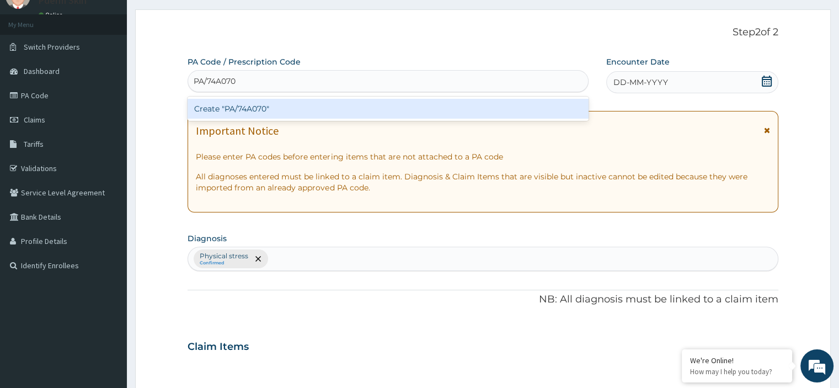
click at [444, 112] on div "Create "PA/74A070"" at bounding box center [388, 109] width 401 height 20
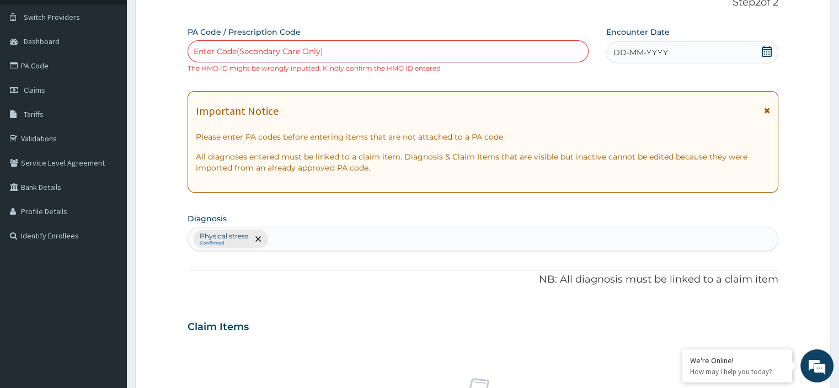
scroll to position [77, 0]
click at [269, 54] on div "Enter Code(Secondary Care Only)" at bounding box center [259, 52] width 130 height 11
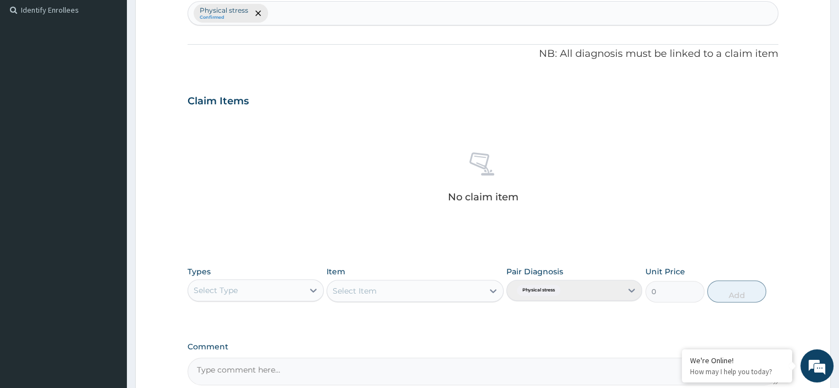
scroll to position [417, 0]
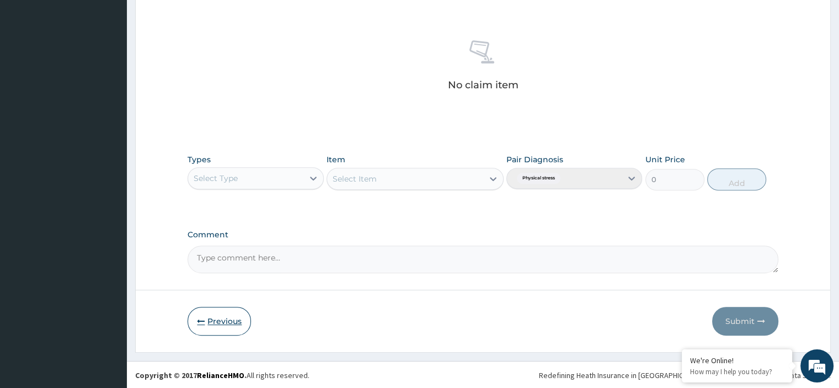
click at [215, 314] on button "Previous" at bounding box center [219, 321] width 63 height 29
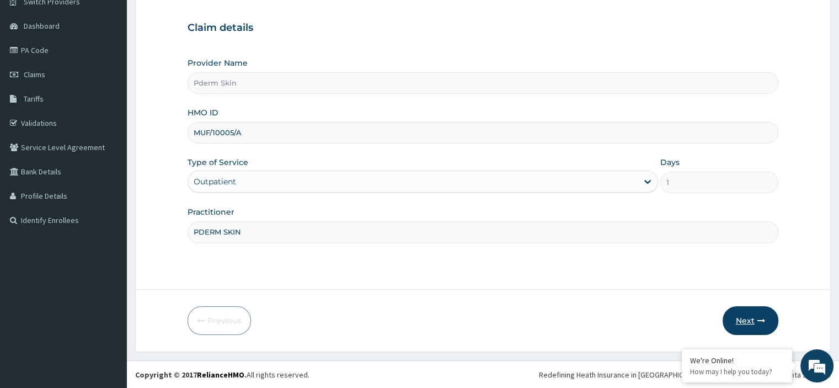
click at [744, 320] on button "Next" at bounding box center [751, 320] width 56 height 29
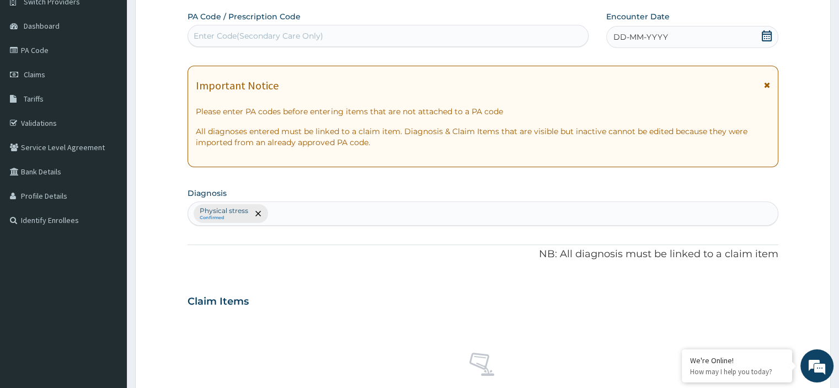
click at [402, 39] on div "Enter Code(Secondary Care Only)" at bounding box center [388, 36] width 400 height 18
type input "PA/74A070"
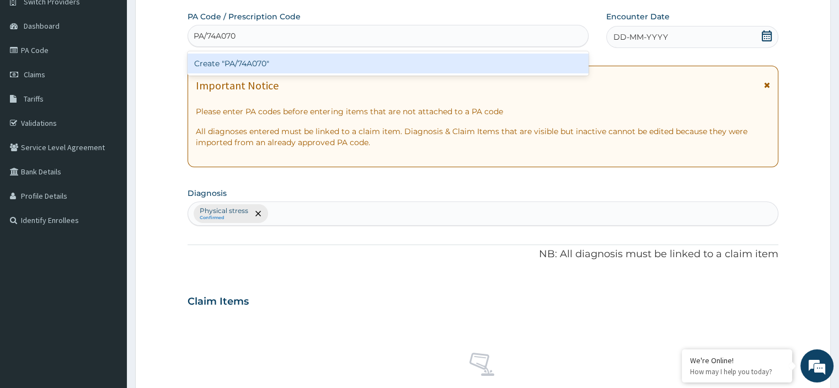
click at [380, 68] on div "Create "PA/74A070"" at bounding box center [388, 64] width 401 height 20
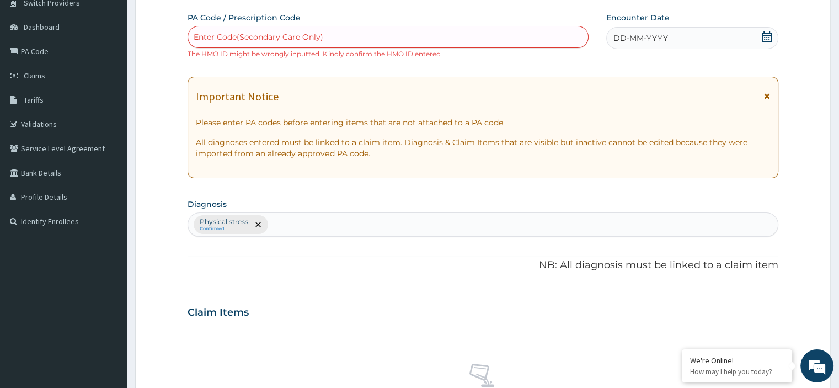
scroll to position [92, 0]
click at [517, 37] on div "Enter Code(Secondary Care Only)" at bounding box center [388, 39] width 400 height 18
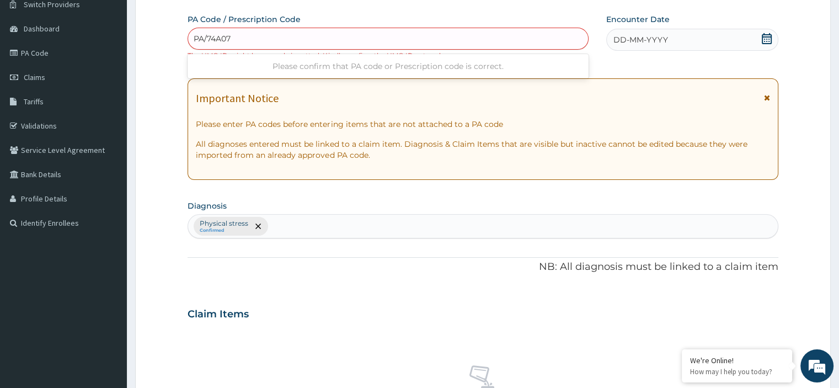
type input "PA/74A070"
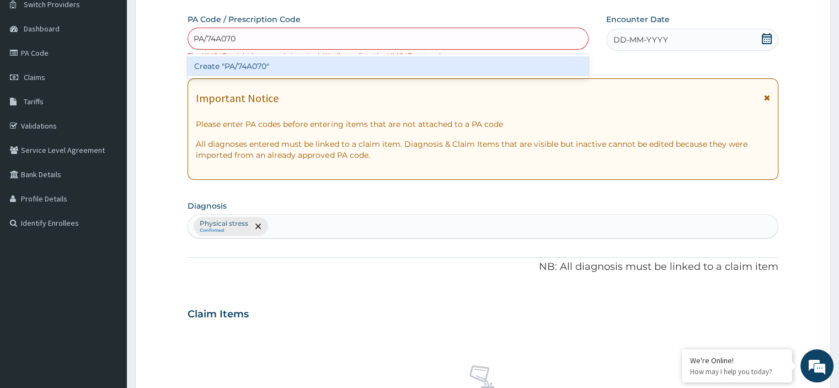
click at [265, 63] on div "Create "PA/74A070"" at bounding box center [388, 66] width 401 height 20
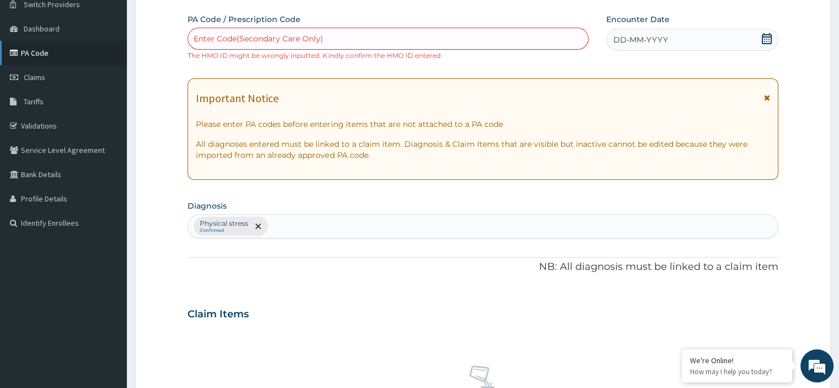
click at [50, 46] on link "PA Code" at bounding box center [63, 53] width 127 height 24
